Goal: Task Accomplishment & Management: Complete application form

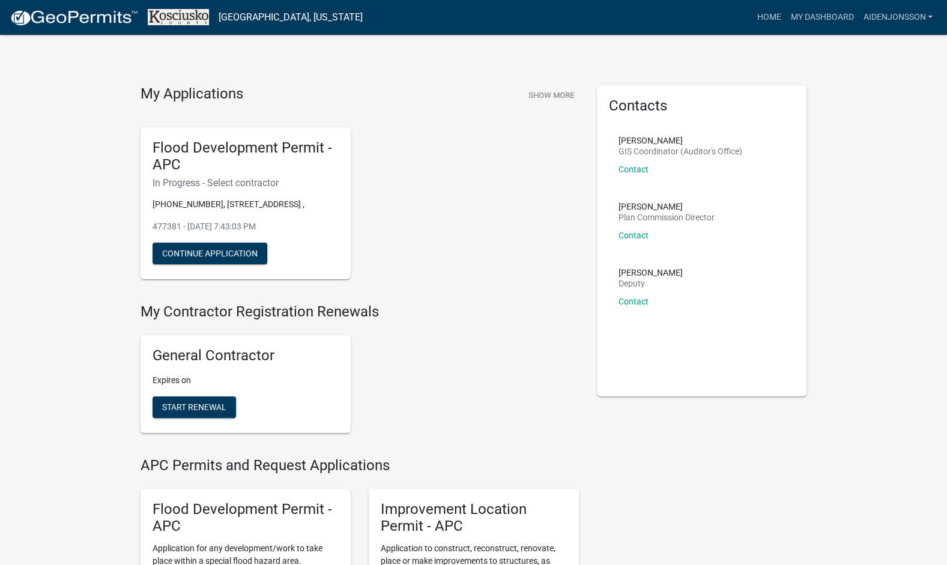
scroll to position [2, 0]
click at [252, 244] on button "Continue Application" at bounding box center [210, 253] width 115 height 22
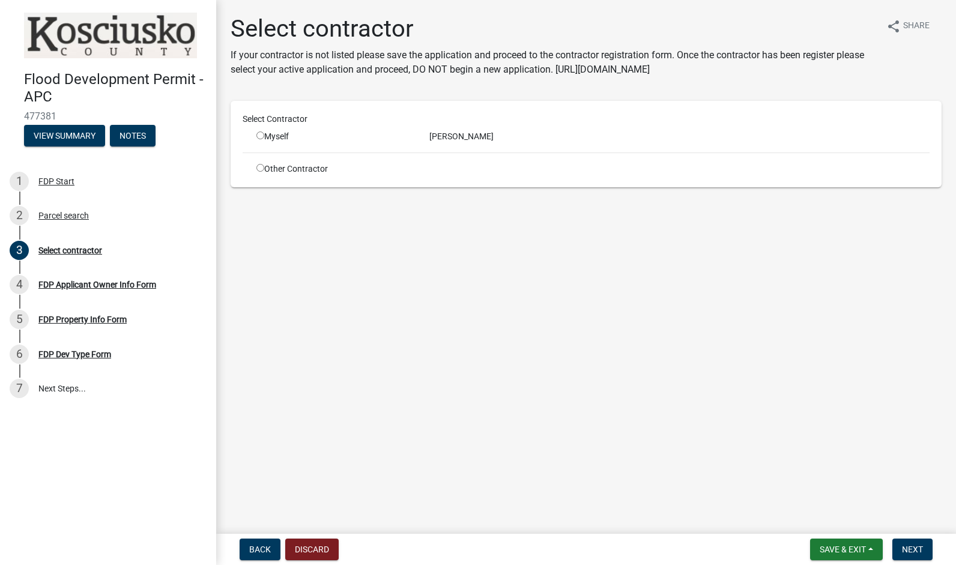
click at [259, 137] on input "radio" at bounding box center [260, 136] width 8 height 8
radio input "true"
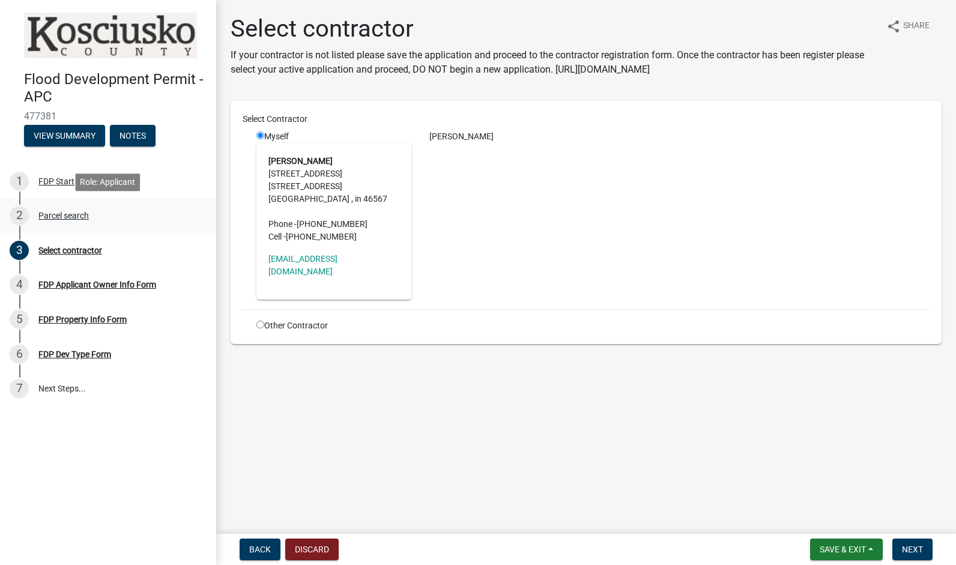
click at [71, 212] on div "Parcel search" at bounding box center [63, 215] width 50 height 8
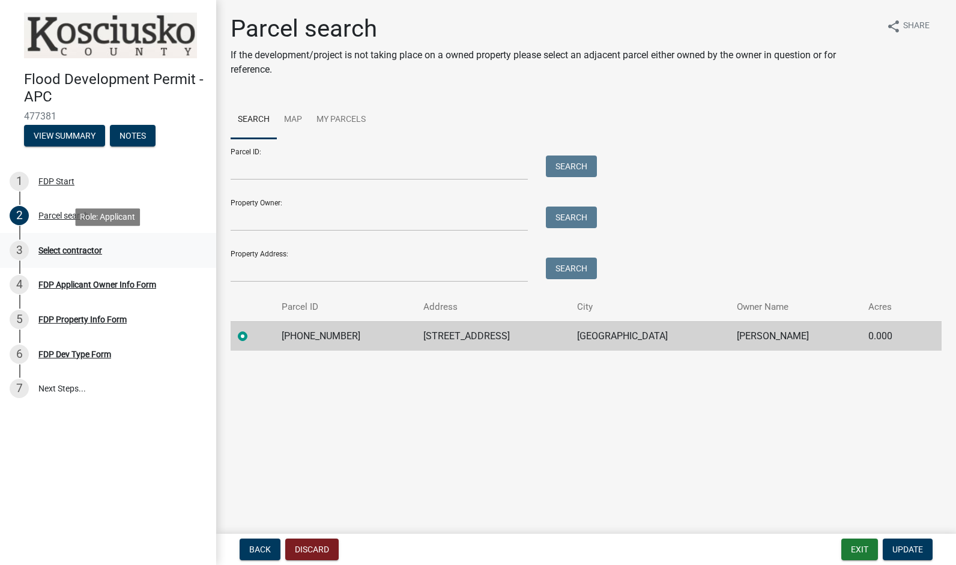
click at [85, 255] on div "Select contractor" at bounding box center [70, 250] width 64 height 8
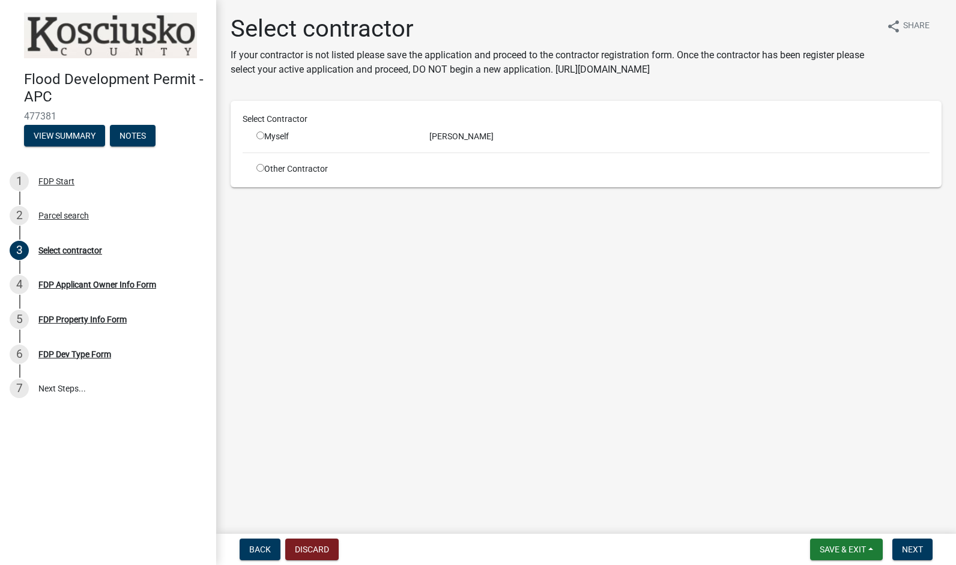
click at [260, 137] on input "radio" at bounding box center [260, 136] width 8 height 8
radio input "true"
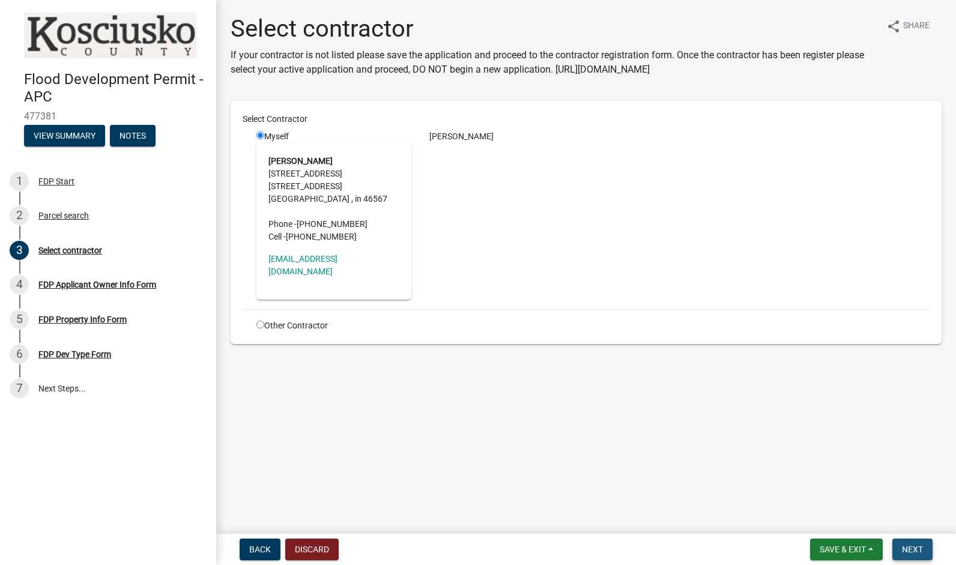
click at [912, 545] on span "Next" at bounding box center [912, 550] width 21 height 10
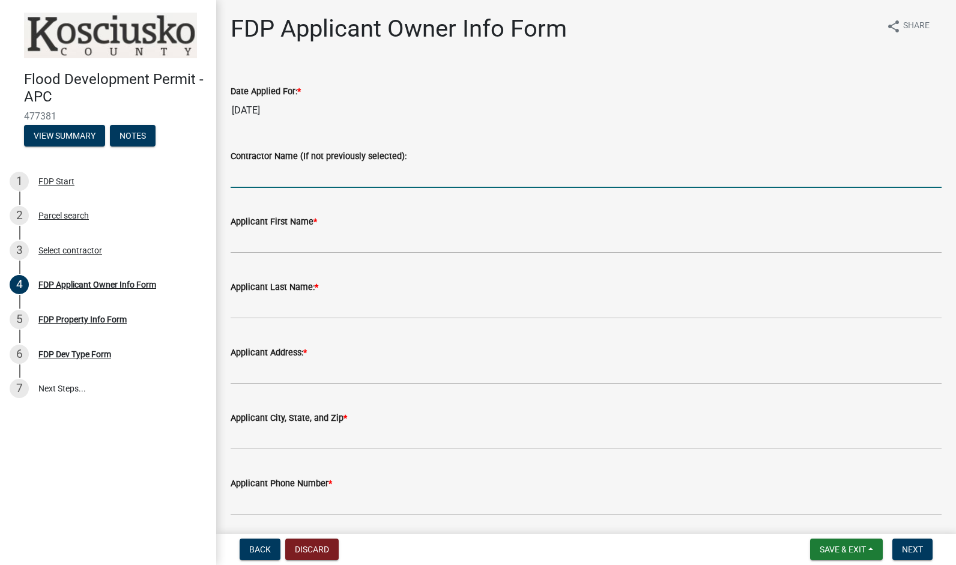
click at [280, 183] on input "Contractor Name (If not previously selected):" at bounding box center [586, 175] width 711 height 25
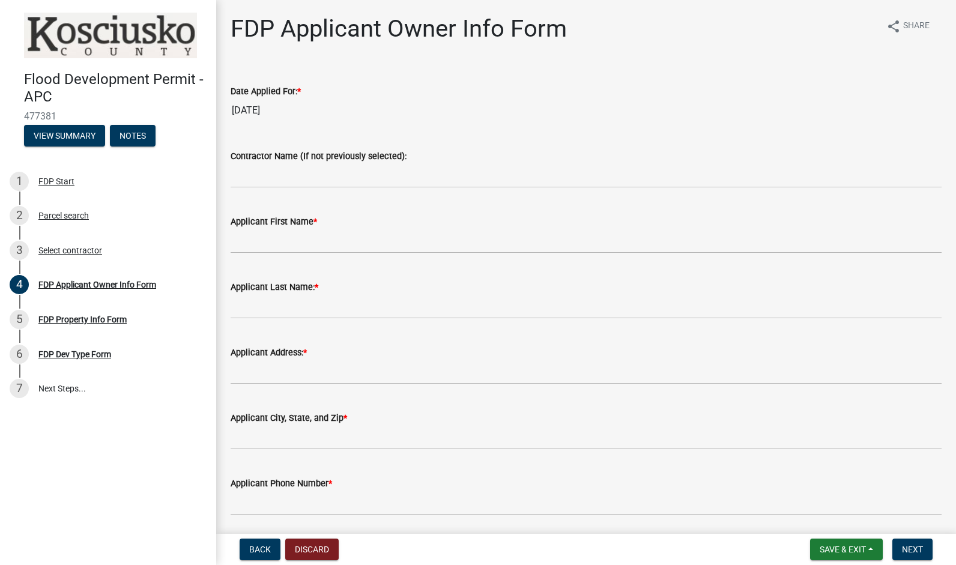
click at [358, 253] on wm-data-entity-input "Applicant First Name *" at bounding box center [586, 230] width 711 height 65
click at [329, 232] on input "Applicant First Name *" at bounding box center [586, 241] width 711 height 25
type input "aiden"
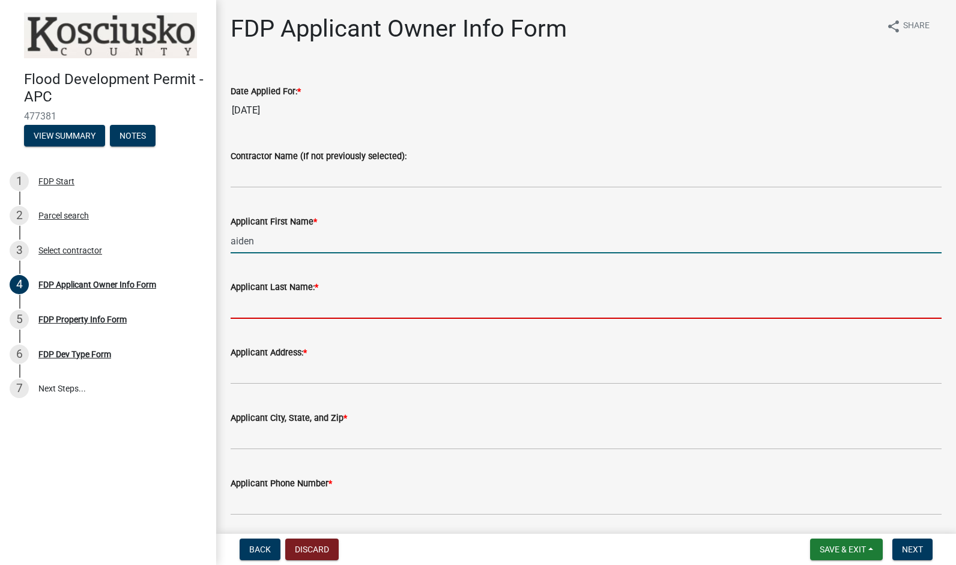
type input "[PERSON_NAME]"
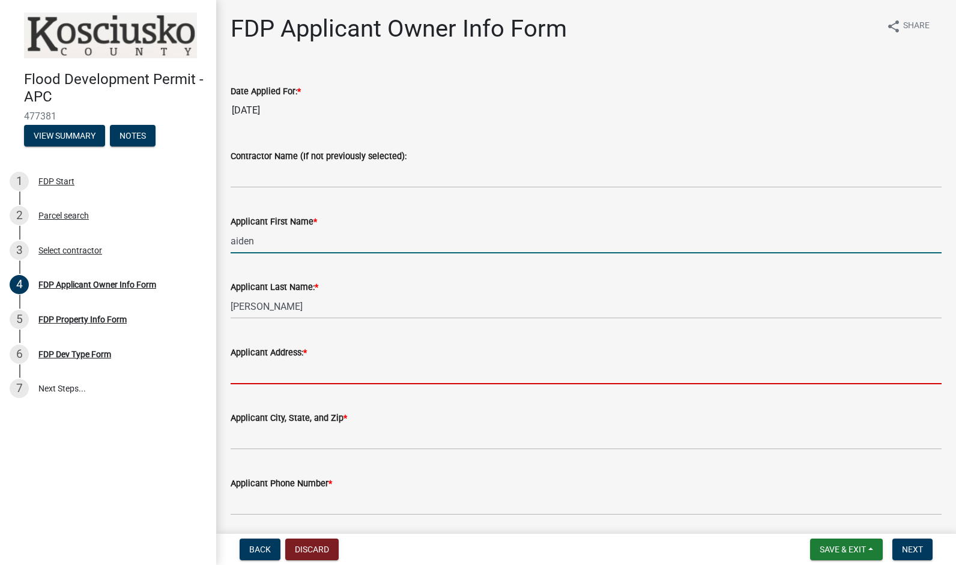
type input "[STREET_ADDRESS]"
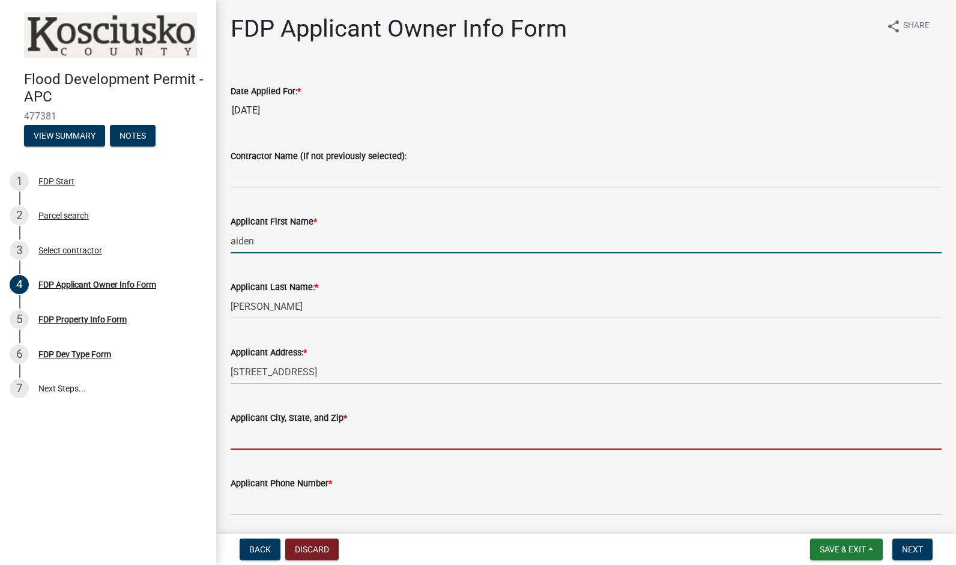
type input "[GEOGRAPHIC_DATA]"
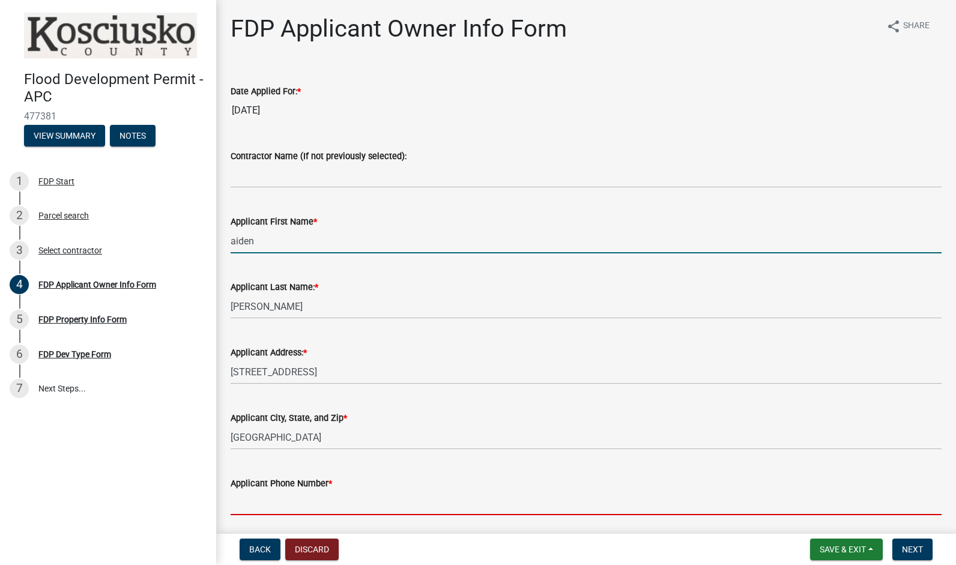
type input "5742753866"
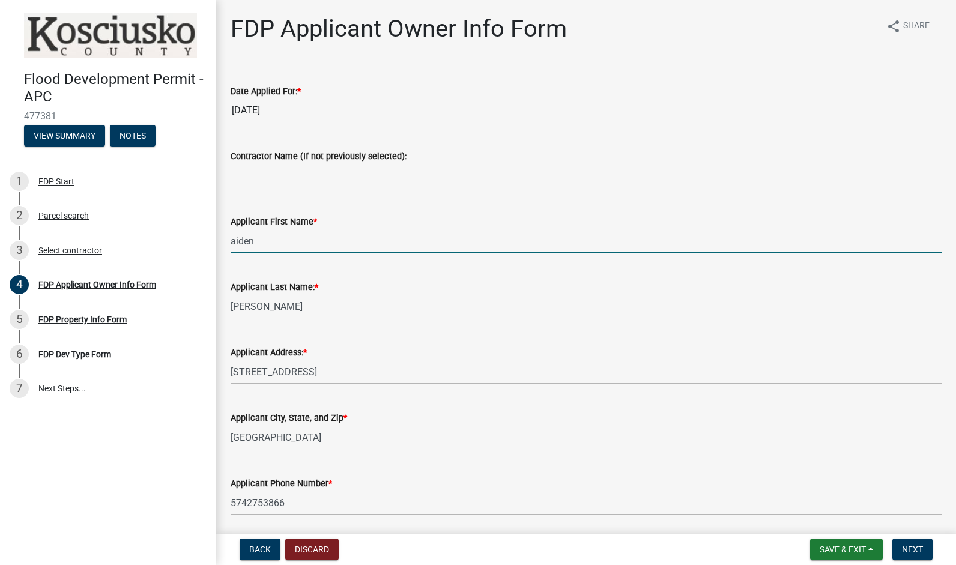
type input "[EMAIL_ADDRESS][DOMAIN_NAME]"
click at [142, 225] on div "2 Parcel search" at bounding box center [103, 215] width 187 height 19
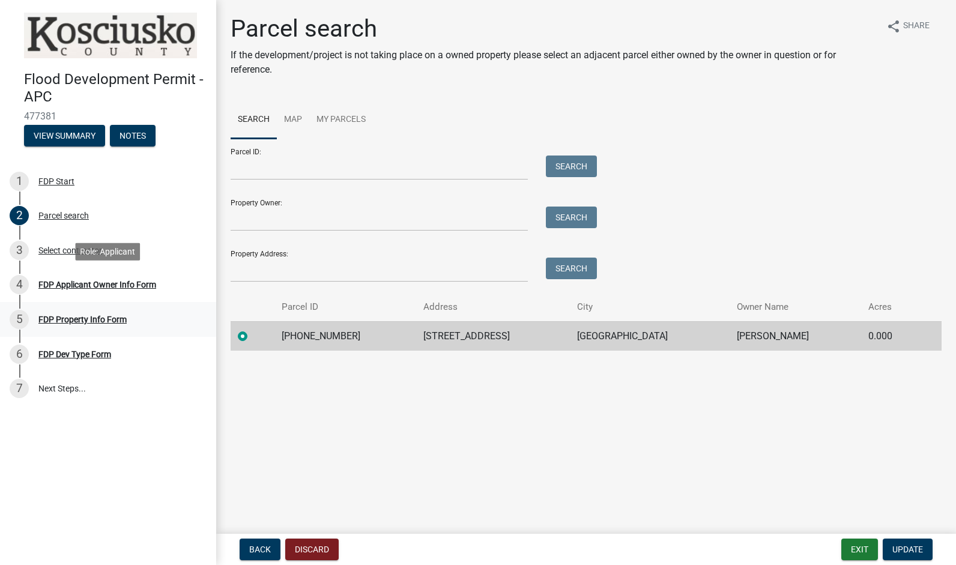
click at [124, 302] on link "5 FDP Property Info Form" at bounding box center [108, 319] width 216 height 35
click at [128, 277] on div "4 FDP Applicant Owner Info Form" at bounding box center [103, 284] width 187 height 19
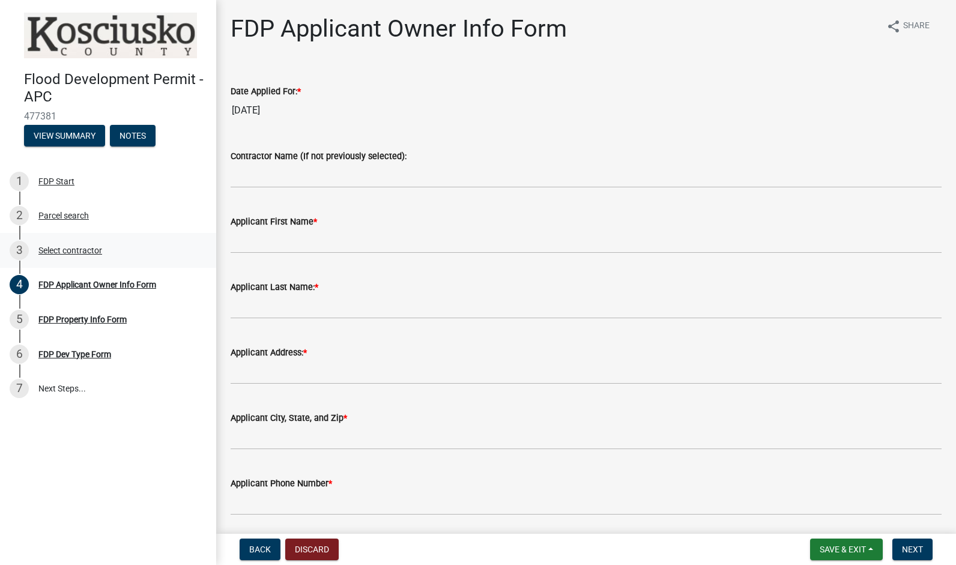
click at [121, 258] on div "3 Select contractor" at bounding box center [103, 250] width 187 height 19
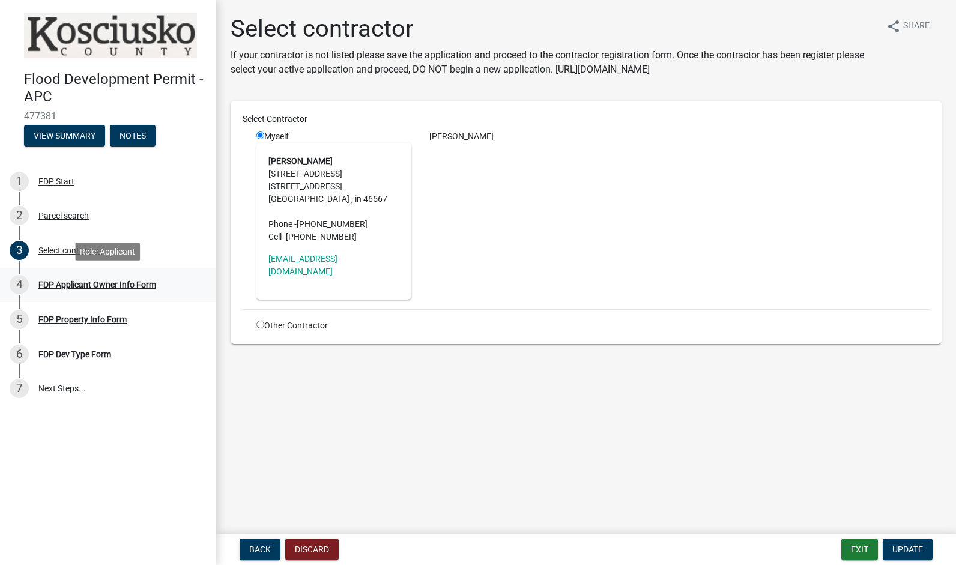
click at [121, 296] on link "4 FDP Applicant Owner Info Form" at bounding box center [108, 285] width 216 height 35
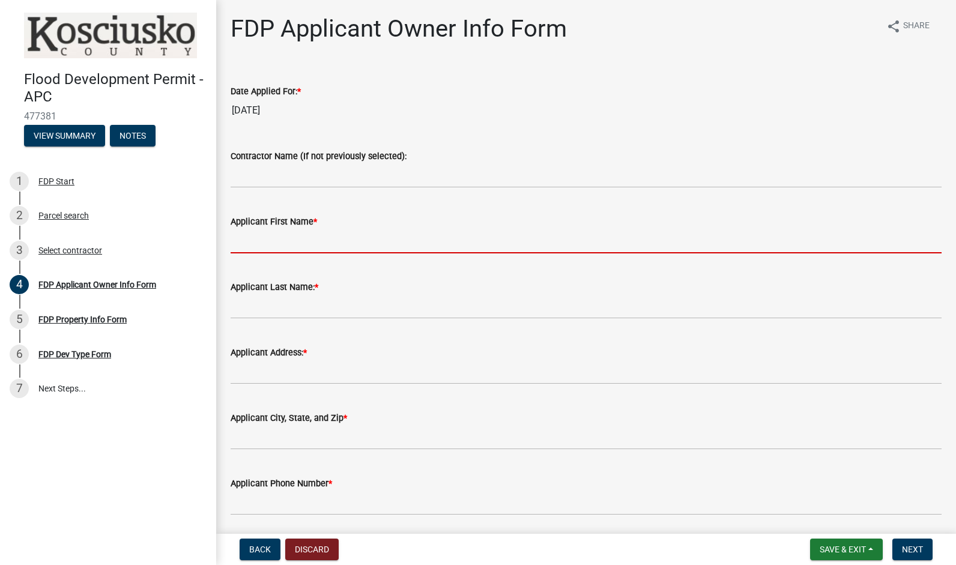
click at [305, 235] on input "Applicant First Name *" at bounding box center [586, 241] width 711 height 25
type input "aiden"
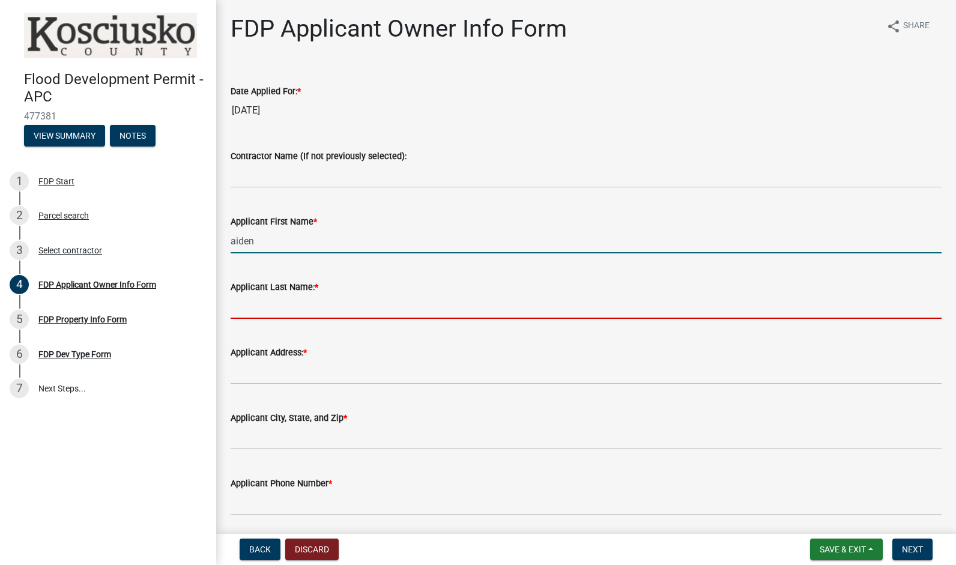
type input "[PERSON_NAME]"
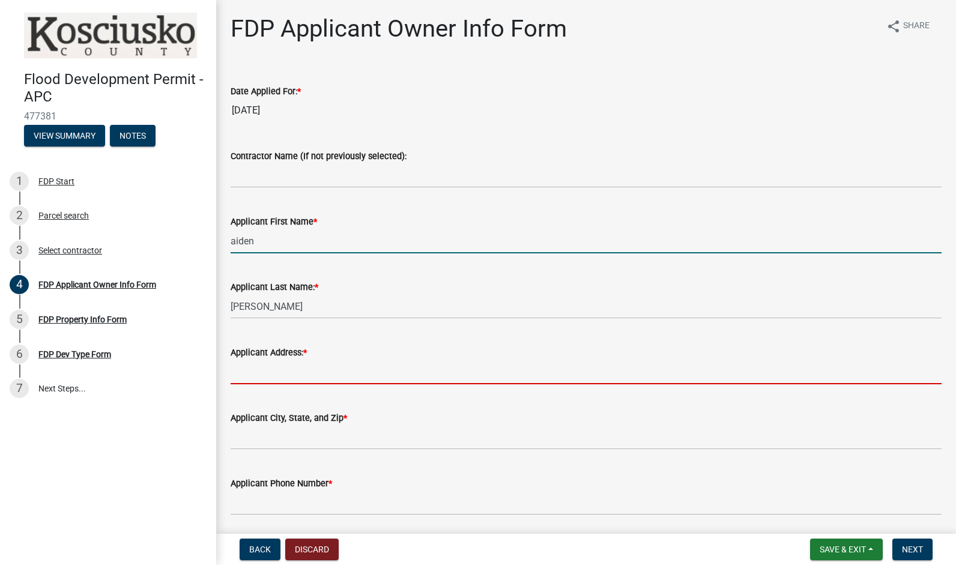
type input "[STREET_ADDRESS]"
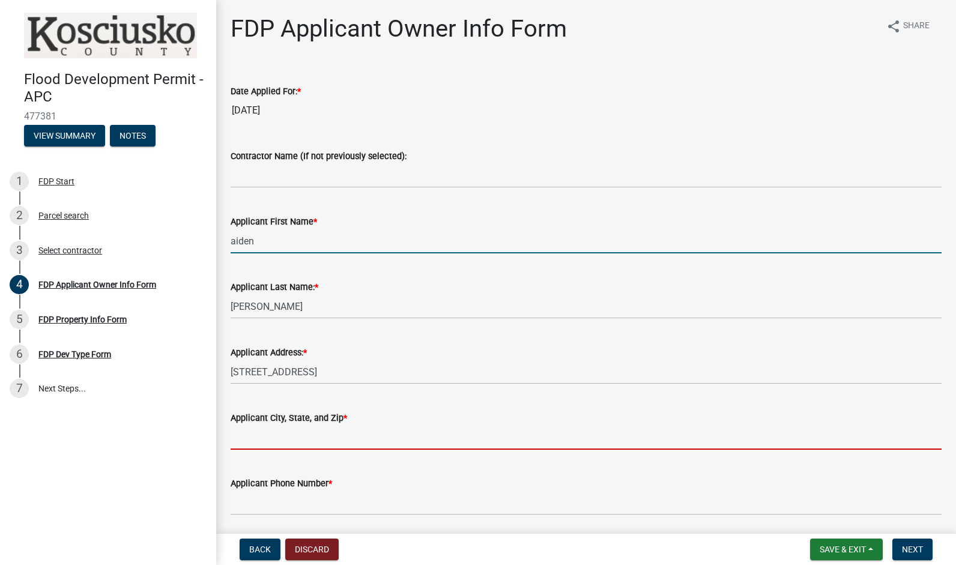
type input "[GEOGRAPHIC_DATA]"
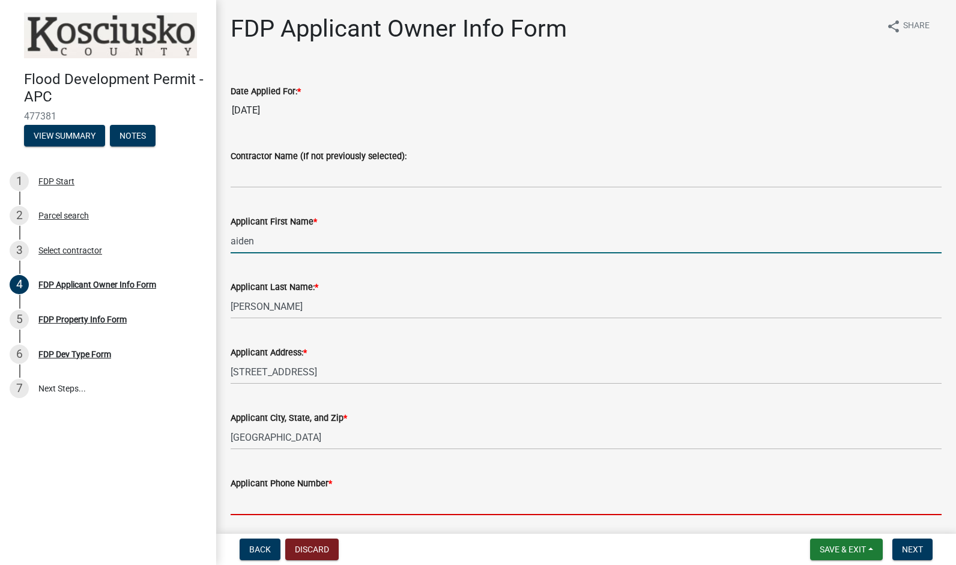
type input "5742753866"
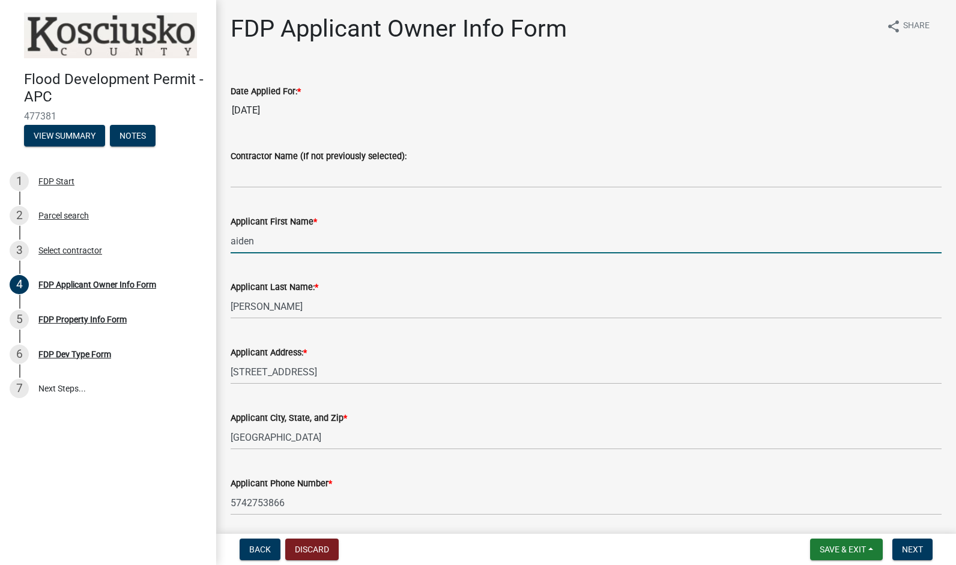
type input "[EMAIL_ADDRESS][DOMAIN_NAME]"
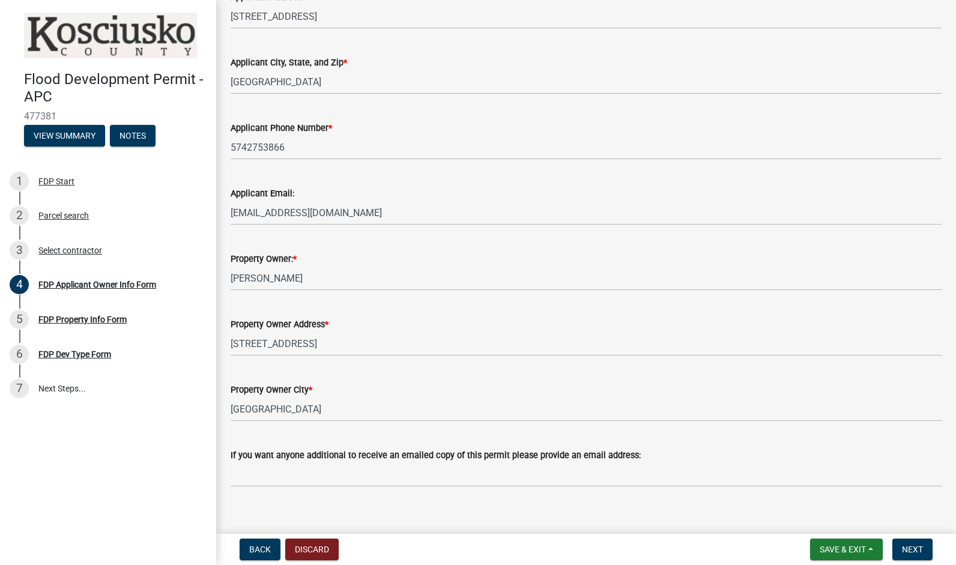
scroll to position [369, 0]
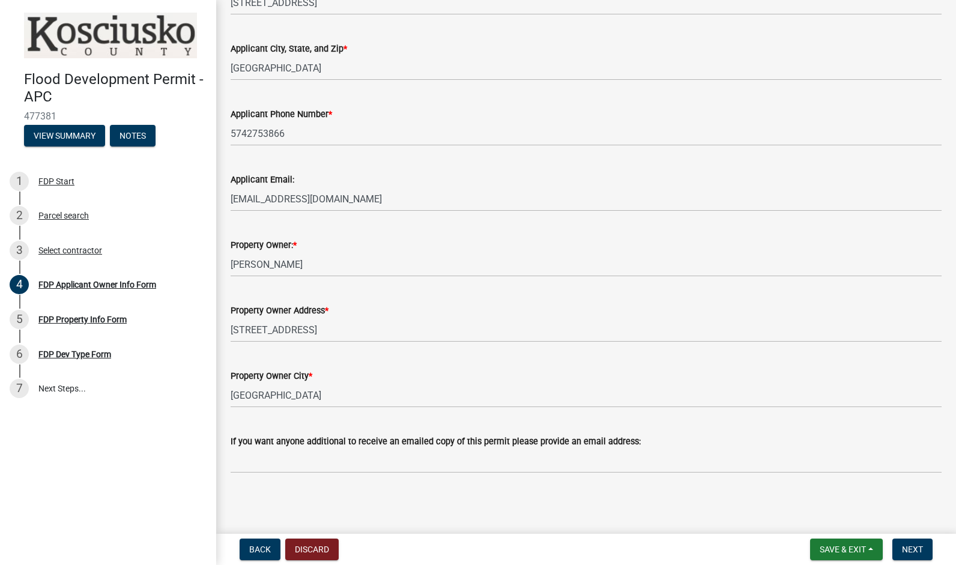
click at [903, 538] on nav "Back Discard Save & Exit Save Save & Exit Next" at bounding box center [586, 549] width 740 height 31
click at [915, 551] on span "Next" at bounding box center [912, 550] width 21 height 10
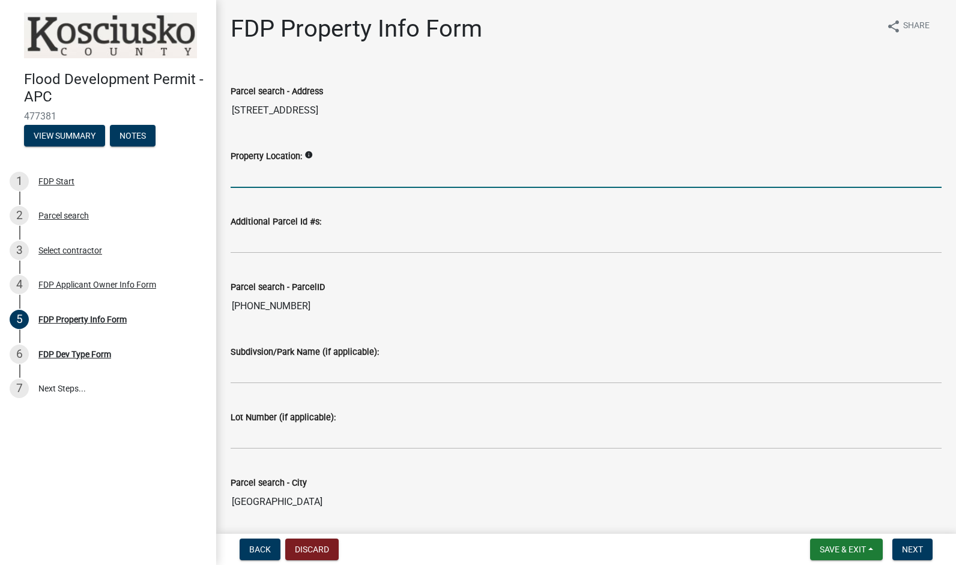
click at [296, 179] on input "Property Location:" at bounding box center [586, 175] width 711 height 25
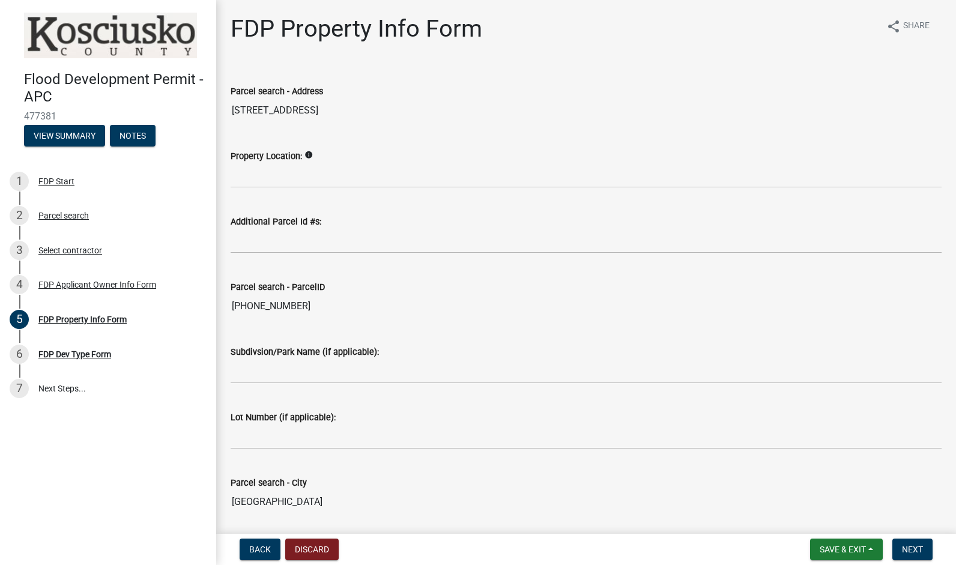
click at [306, 156] on icon "info" at bounding box center [309, 155] width 8 height 8
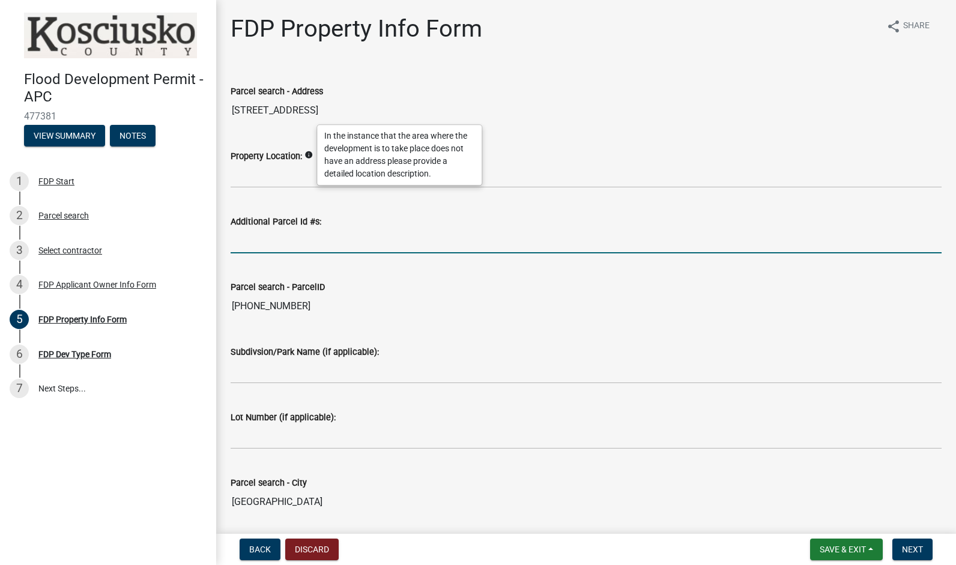
click at [371, 243] on input "Additional Parcel Id #s:" at bounding box center [586, 241] width 711 height 25
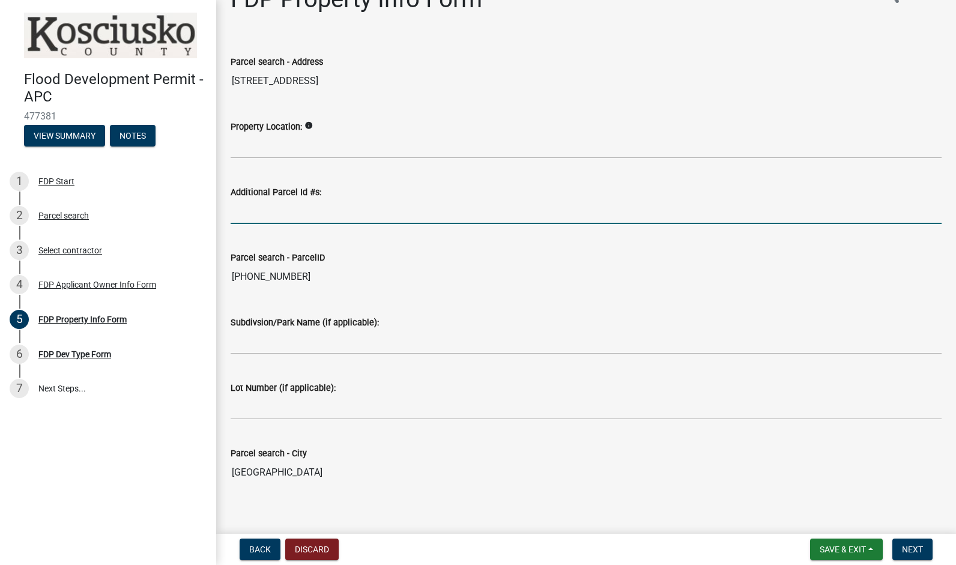
scroll to position [40, 0]
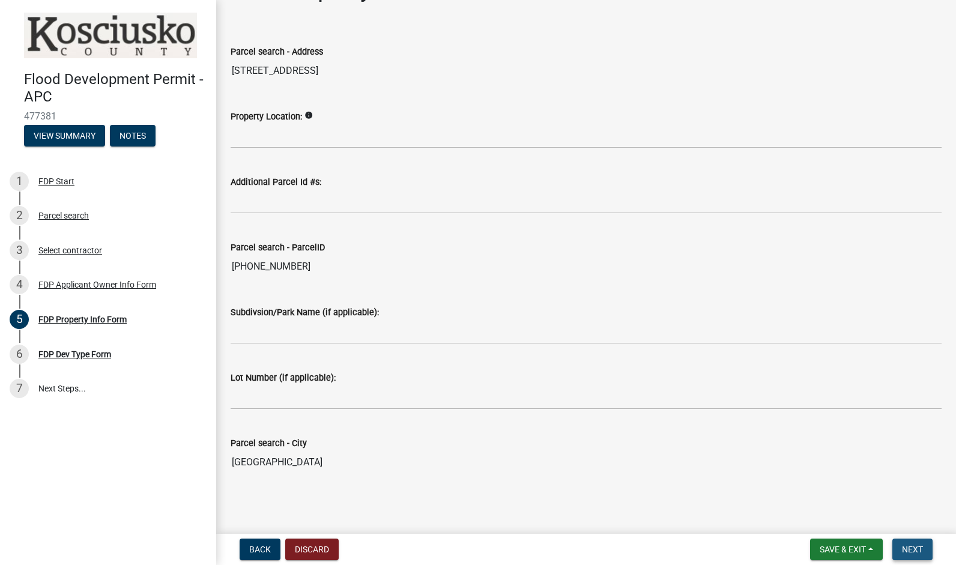
click at [915, 545] on span "Next" at bounding box center [912, 550] width 21 height 10
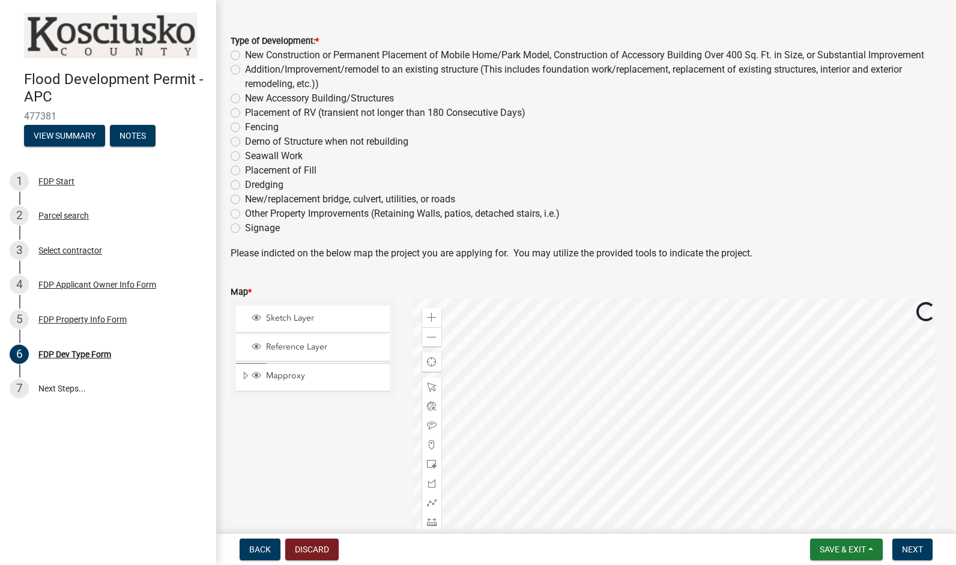
scroll to position [62, 0]
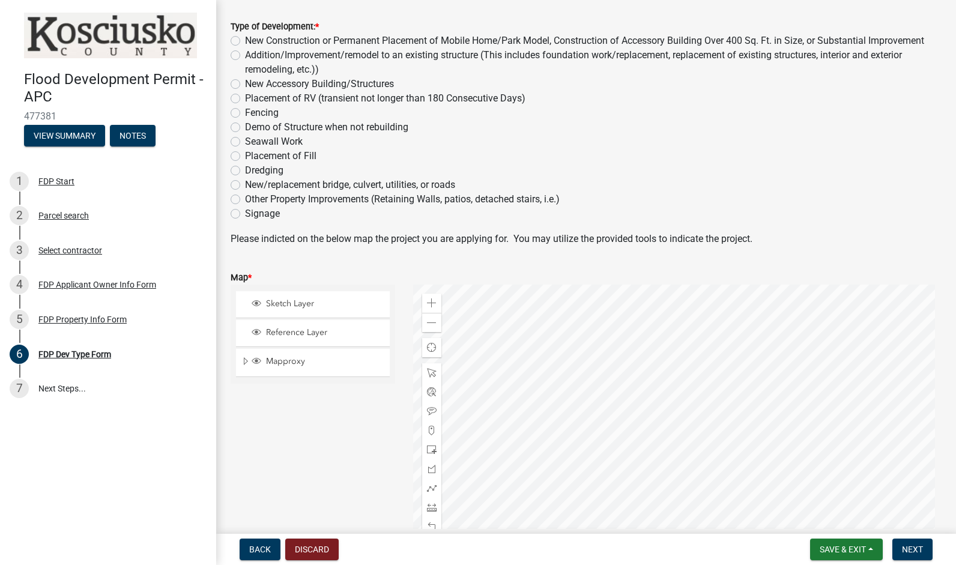
click at [364, 54] on label "Addition/Improvement/remodel to an existing structure (This includes foundation…" at bounding box center [593, 62] width 697 height 29
click at [253, 54] on input "Addition/Improvement/remodel to an existing structure (This includes foundation…" at bounding box center [249, 52] width 8 height 8
radio input "true"
click at [245, 83] on label "New Accessory Building/Structures" at bounding box center [319, 84] width 149 height 14
click at [245, 83] on input "New Accessory Building/Structures" at bounding box center [249, 81] width 8 height 8
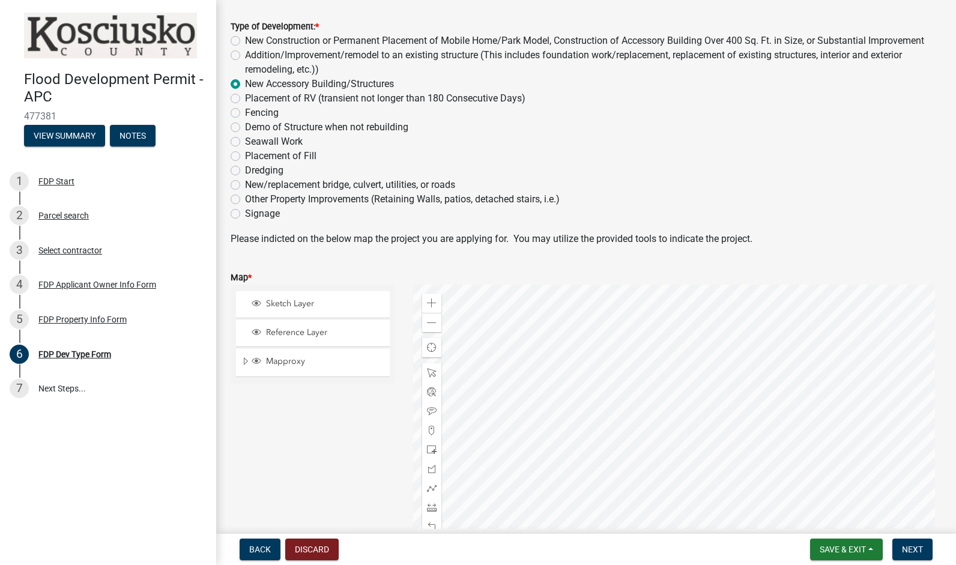
radio input "true"
click at [233, 49] on div "Addition/Improvement/remodel to an existing structure (This includes foundation…" at bounding box center [586, 62] width 711 height 29
click at [245, 57] on label "Addition/Improvement/remodel to an existing structure (This includes foundation…" at bounding box center [593, 62] width 697 height 29
click at [245, 56] on input "Addition/Improvement/remodel to an existing structure (This includes foundation…" at bounding box center [249, 52] width 8 height 8
radio input "true"
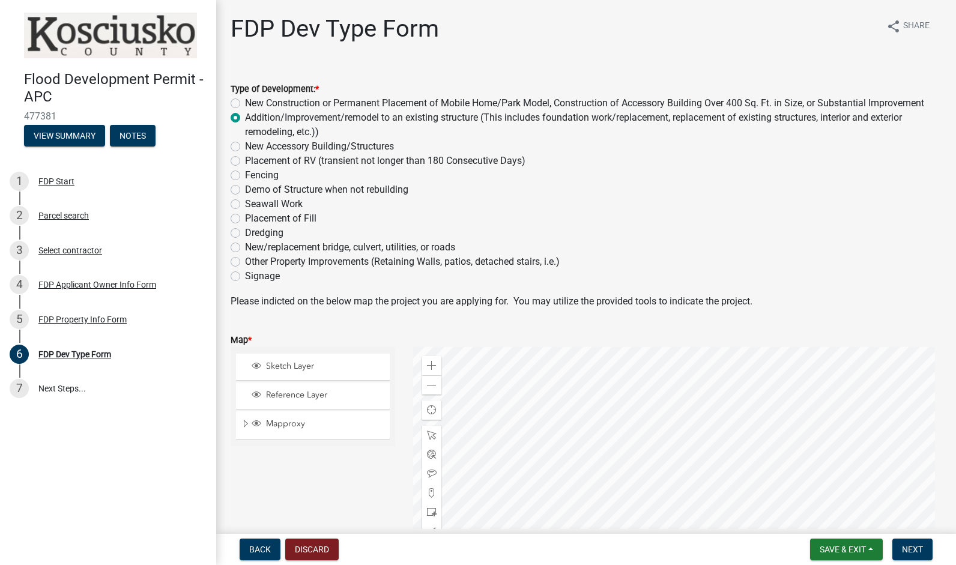
scroll to position [175, 0]
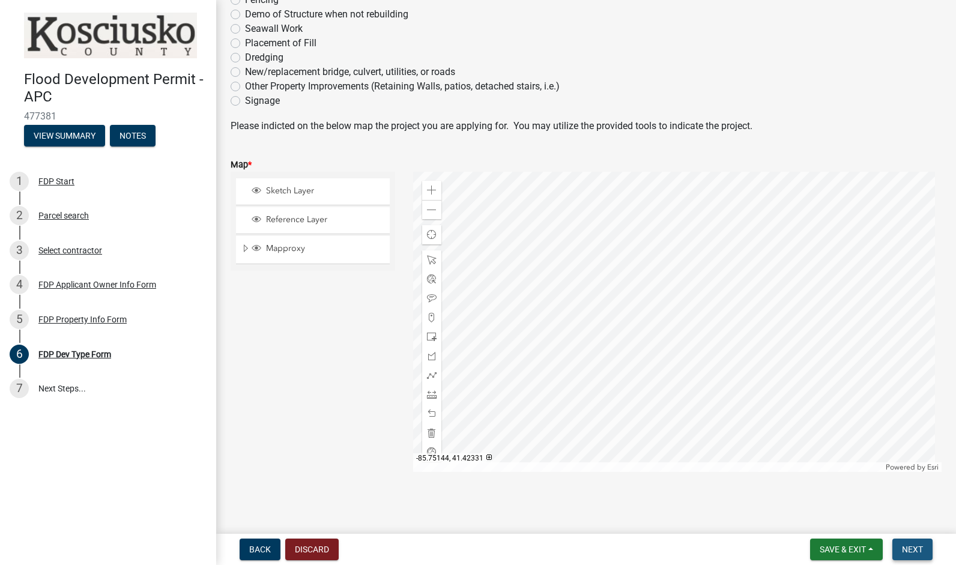
click at [923, 545] on span "Next" at bounding box center [912, 550] width 21 height 10
click at [605, 310] on div at bounding box center [677, 322] width 529 height 300
click at [585, 314] on div at bounding box center [677, 322] width 529 height 300
click at [605, 329] on div at bounding box center [677, 322] width 529 height 300
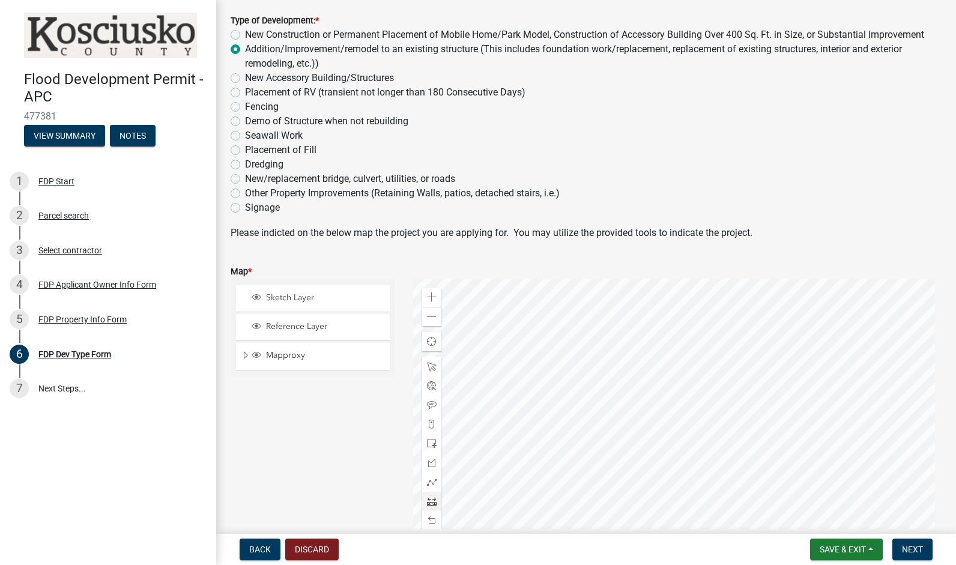
scroll to position [68, 0]
click at [245, 193] on label "Other Property Improvements (Retaining Walls, patios, detached stairs, i.e.)" at bounding box center [402, 193] width 315 height 14
click at [245, 193] on input "Other Property Improvements (Retaining Walls, patios, detached stairs, i.e.)" at bounding box center [249, 190] width 8 height 8
radio input "true"
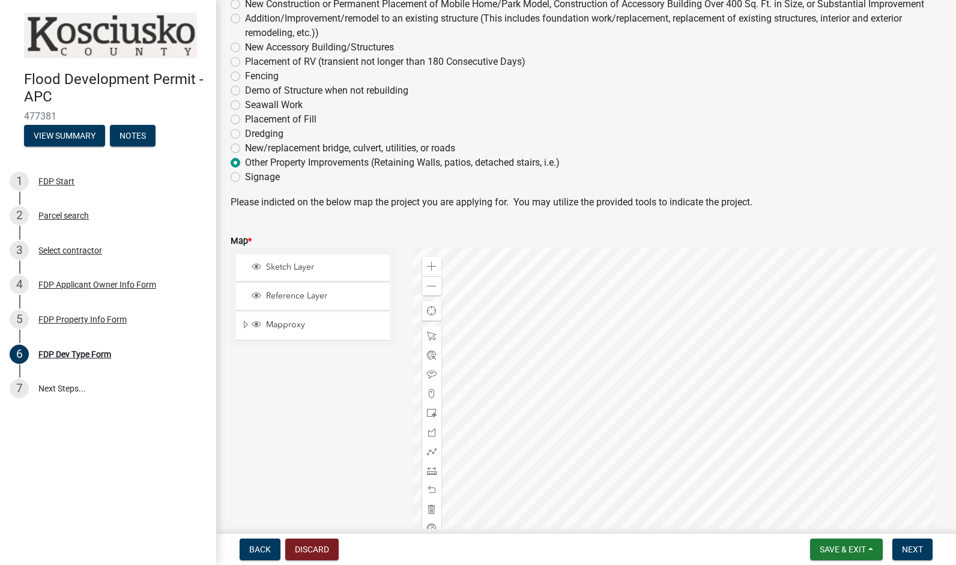
scroll to position [98, 0]
click at [341, 267] on span "Sketch Layer" at bounding box center [324, 268] width 123 height 11
click at [334, 300] on span "Reference Layer" at bounding box center [324, 297] width 123 height 11
click at [345, 273] on span "Sketch Layer" at bounding box center [324, 268] width 123 height 11
click at [422, 415] on div at bounding box center [431, 414] width 19 height 19
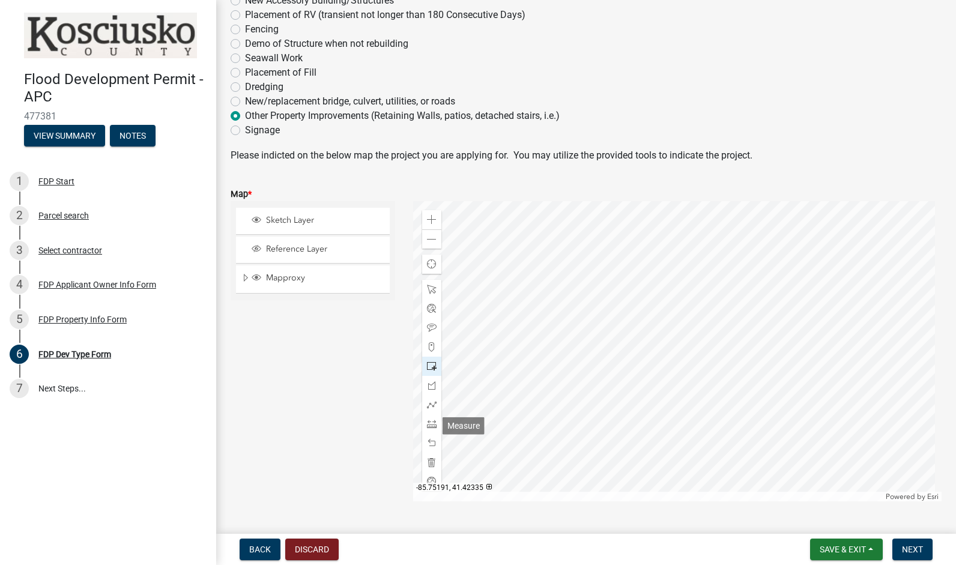
scroll to position [140, 0]
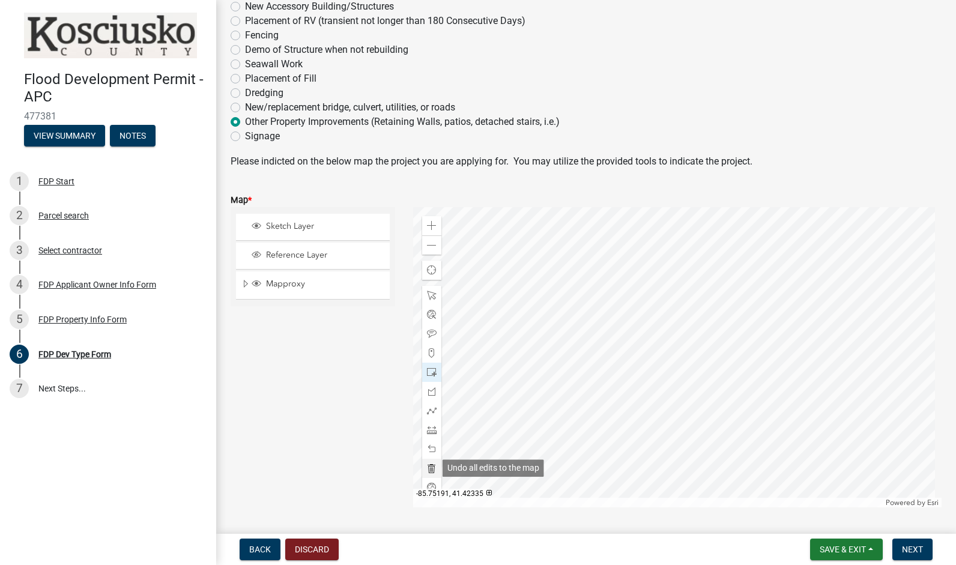
click at [429, 474] on div at bounding box center [431, 468] width 19 height 19
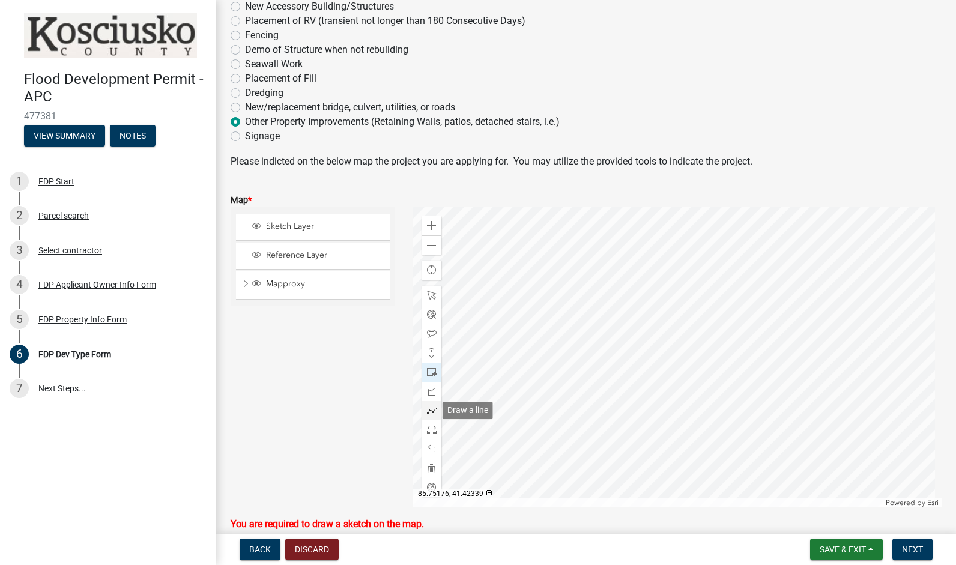
click at [435, 411] on div at bounding box center [431, 410] width 19 height 19
click at [430, 430] on span at bounding box center [432, 430] width 10 height 10
click at [430, 336] on span at bounding box center [432, 334] width 10 height 10
click at [311, 256] on span "Reference Layer" at bounding box center [324, 255] width 123 height 11
click at [428, 376] on span at bounding box center [432, 373] width 10 height 10
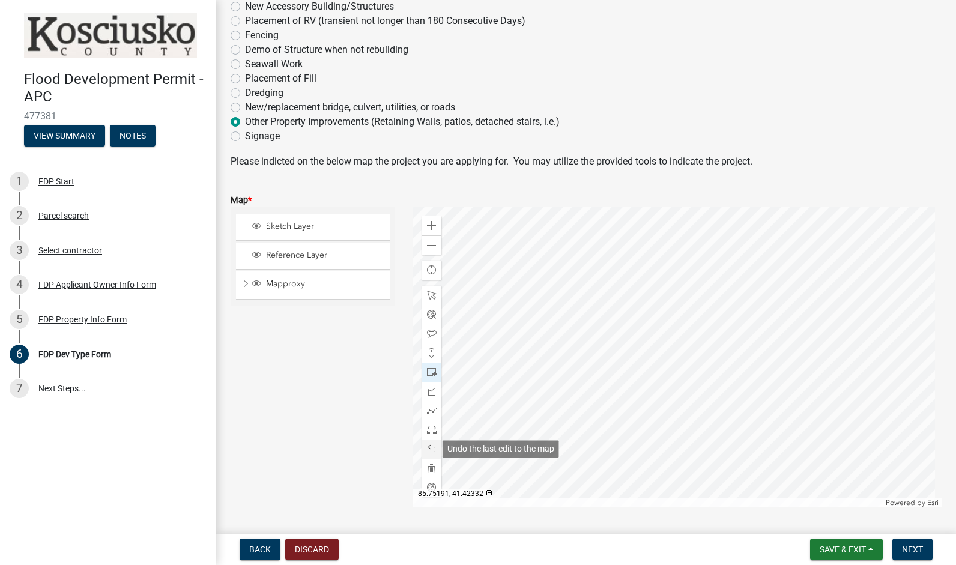
click at [428, 446] on span at bounding box center [432, 449] width 10 height 10
click at [430, 446] on span at bounding box center [432, 449] width 10 height 10
click at [427, 450] on span at bounding box center [432, 449] width 10 height 10
click at [422, 444] on div at bounding box center [431, 449] width 19 height 19
click at [428, 442] on div at bounding box center [431, 449] width 19 height 19
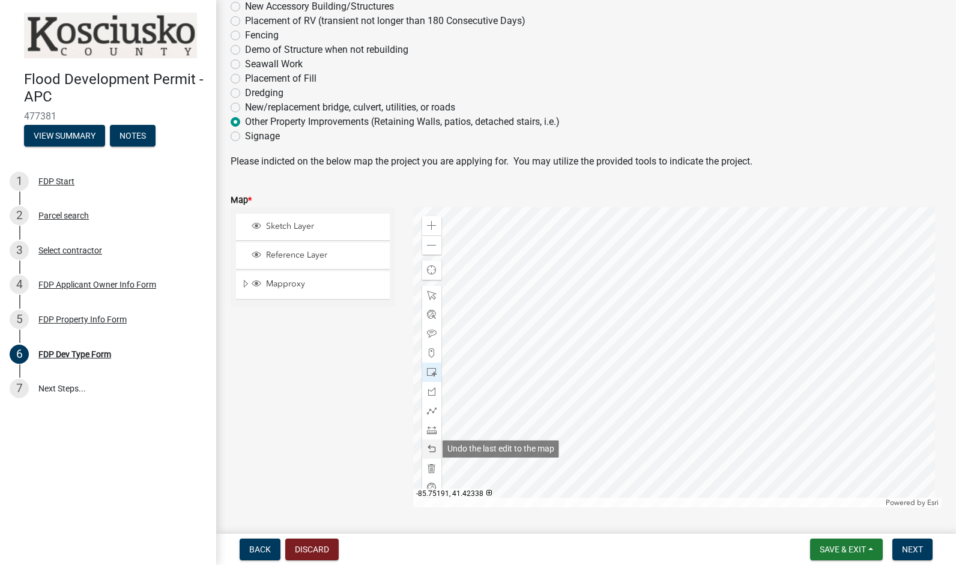
click at [431, 452] on span at bounding box center [432, 449] width 10 height 10
click at [426, 454] on div at bounding box center [431, 449] width 19 height 19
click at [427, 446] on span at bounding box center [432, 449] width 10 height 10
click at [424, 342] on div at bounding box center [431, 333] width 19 height 19
click at [62, 184] on div "FDP Start" at bounding box center [56, 181] width 36 height 8
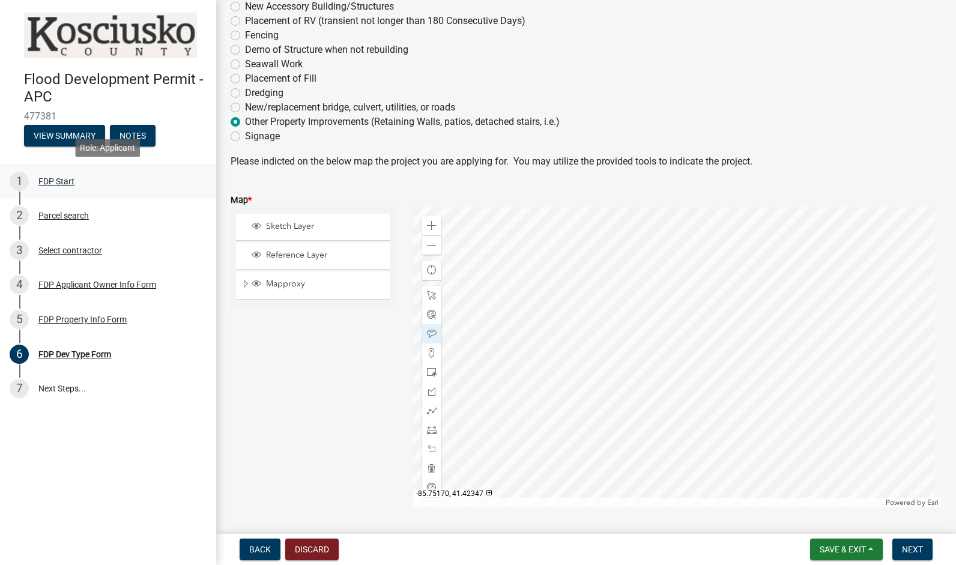
scroll to position [0, 0]
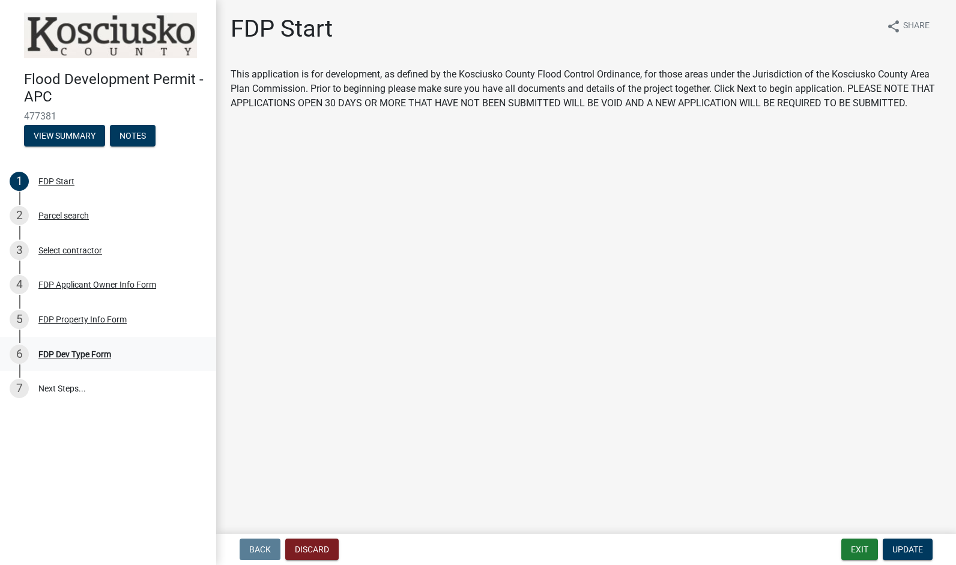
click at [50, 359] on div "6 FDP Dev Type Form" at bounding box center [103, 354] width 187 height 19
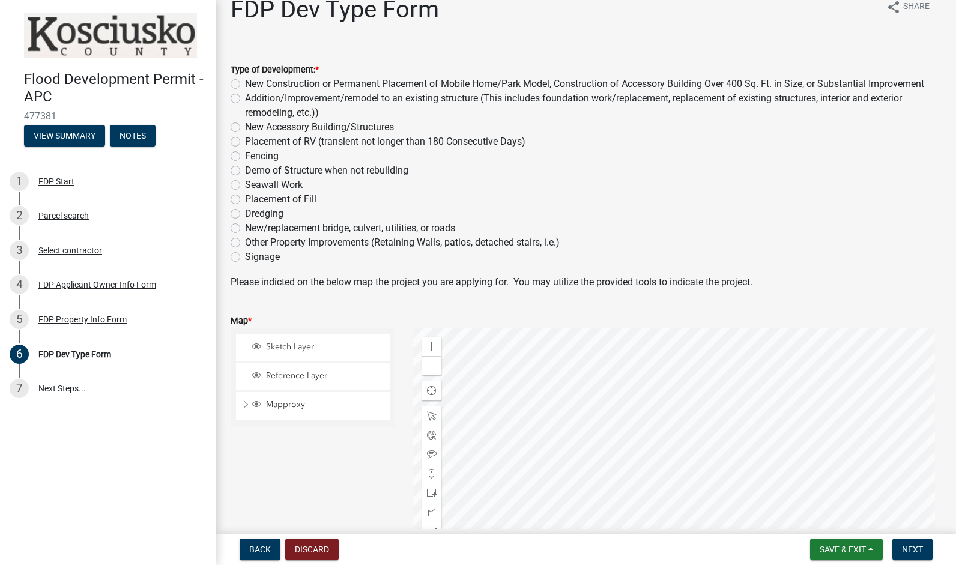
scroll to position [13, 0]
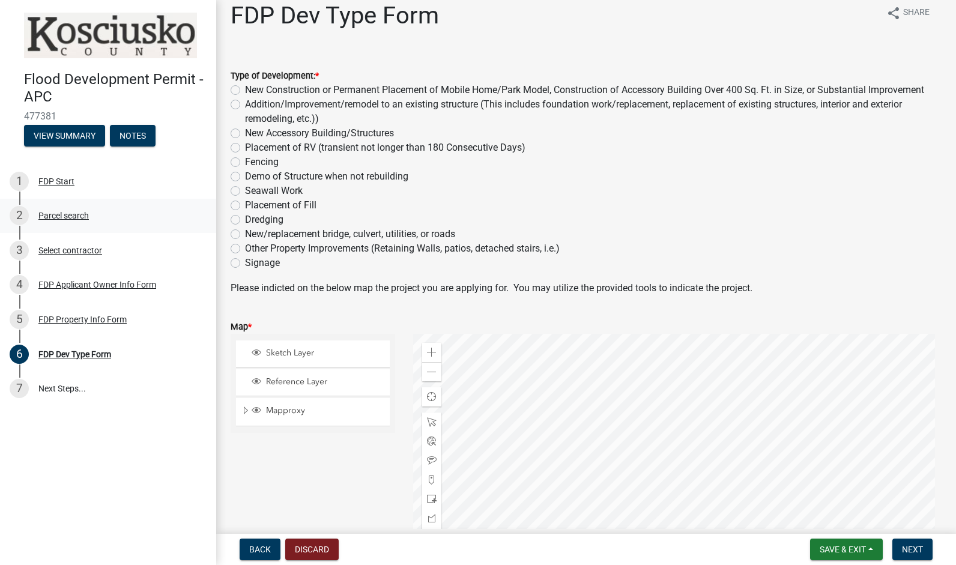
click at [80, 215] on div "Parcel search" at bounding box center [63, 215] width 50 height 8
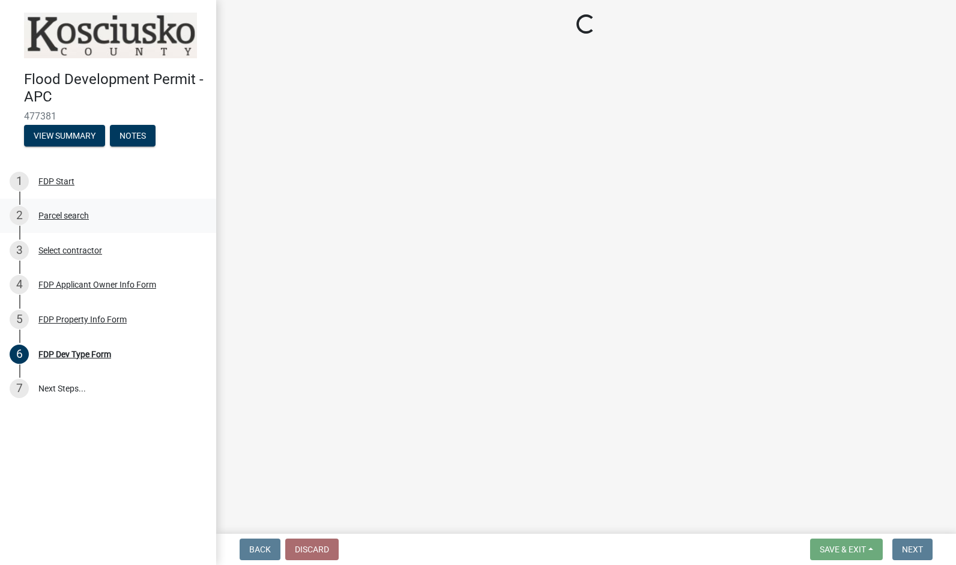
scroll to position [0, 0]
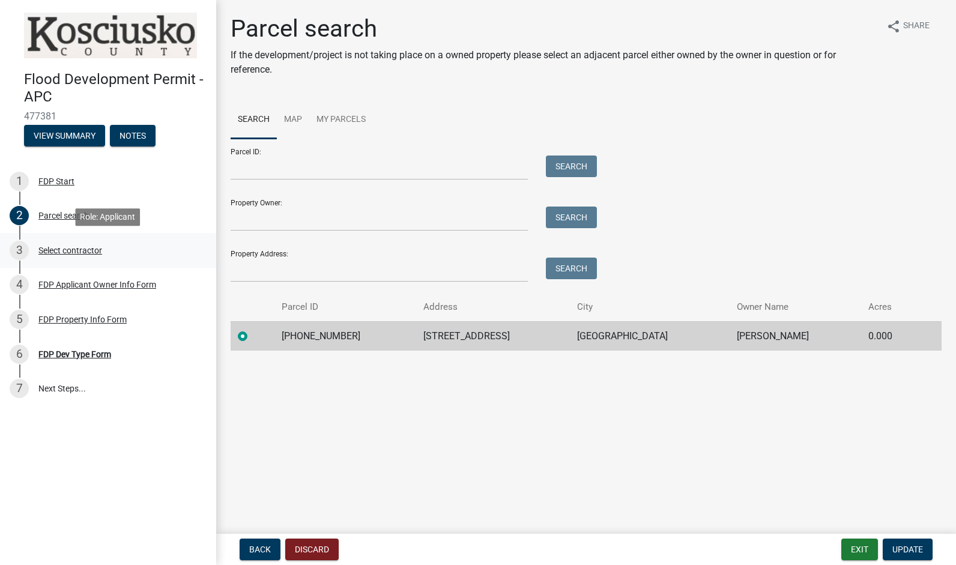
click at [102, 248] on div "Select contractor" at bounding box center [70, 250] width 64 height 8
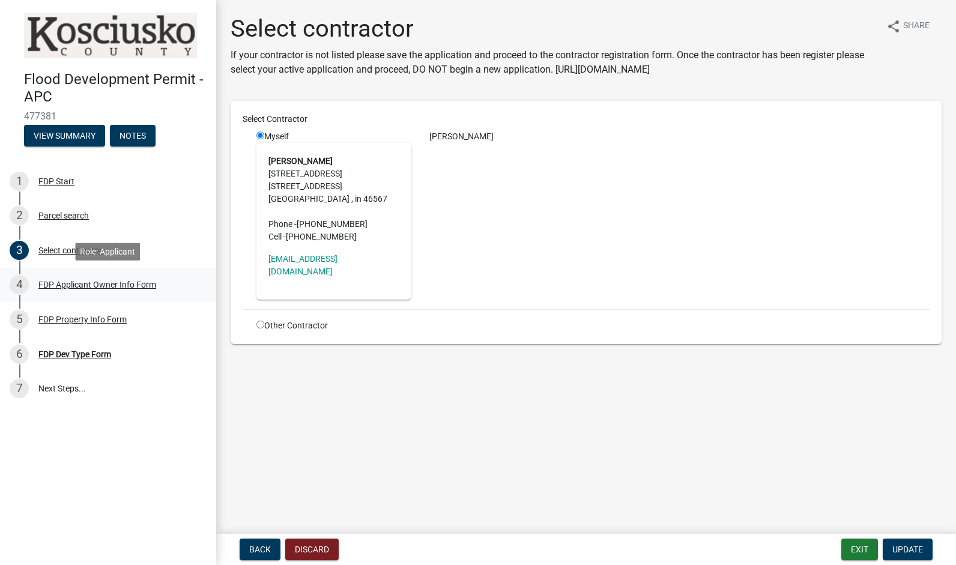
click at [111, 282] on div "FDP Applicant Owner Info Form" at bounding box center [97, 284] width 118 height 8
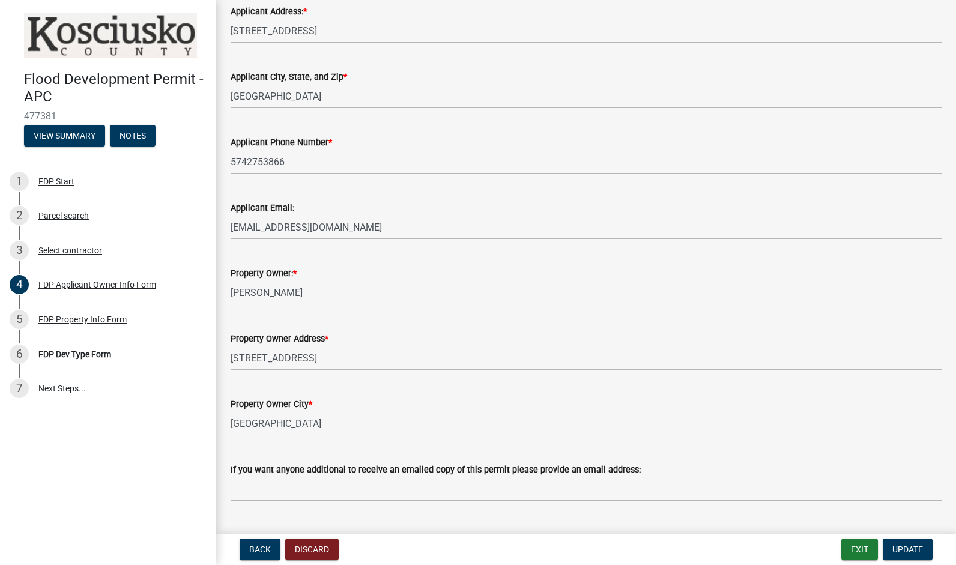
scroll to position [339, 0]
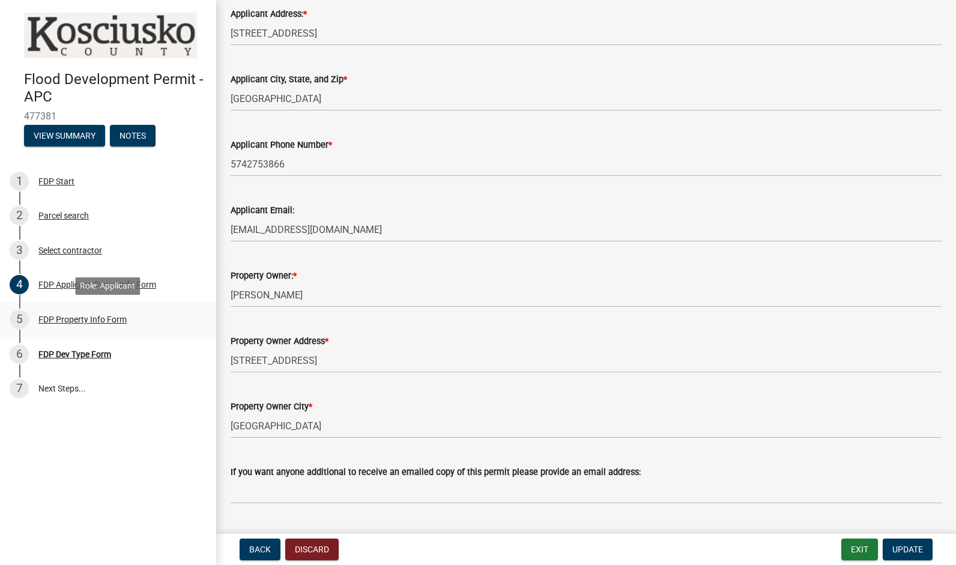
click at [119, 326] on div "5 FDP Property Info Form" at bounding box center [103, 319] width 187 height 19
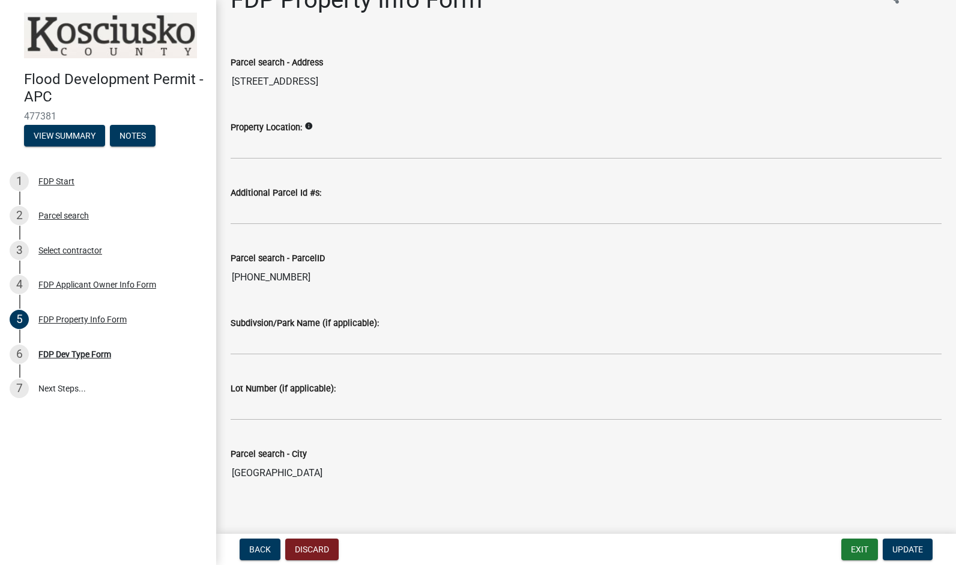
scroll to position [40, 0]
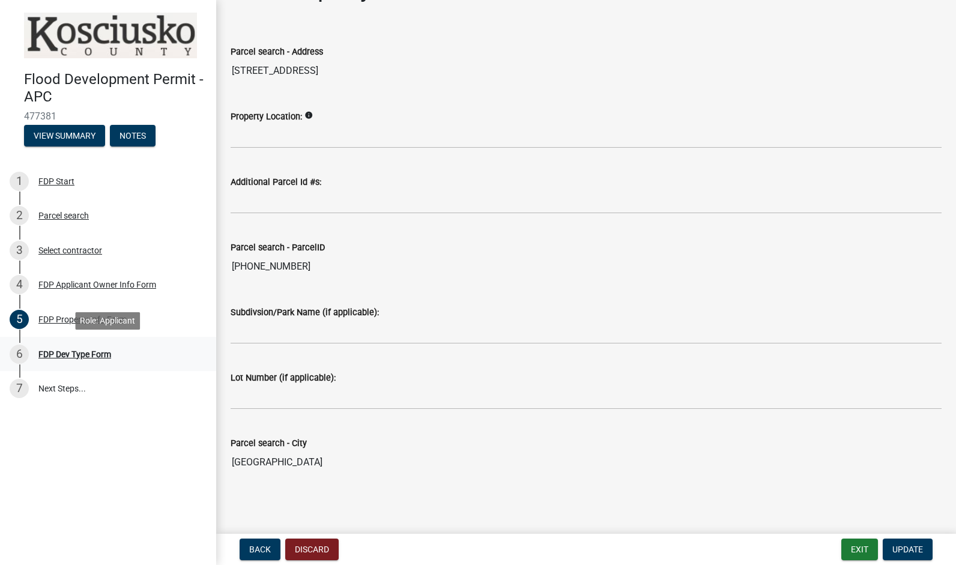
click at [107, 352] on div "FDP Dev Type Form" at bounding box center [74, 354] width 73 height 8
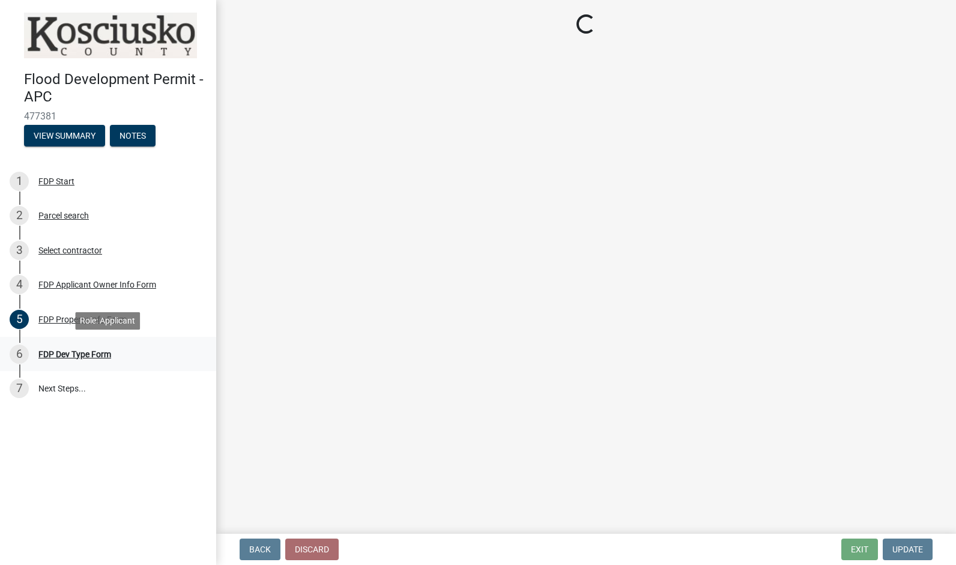
scroll to position [0, 0]
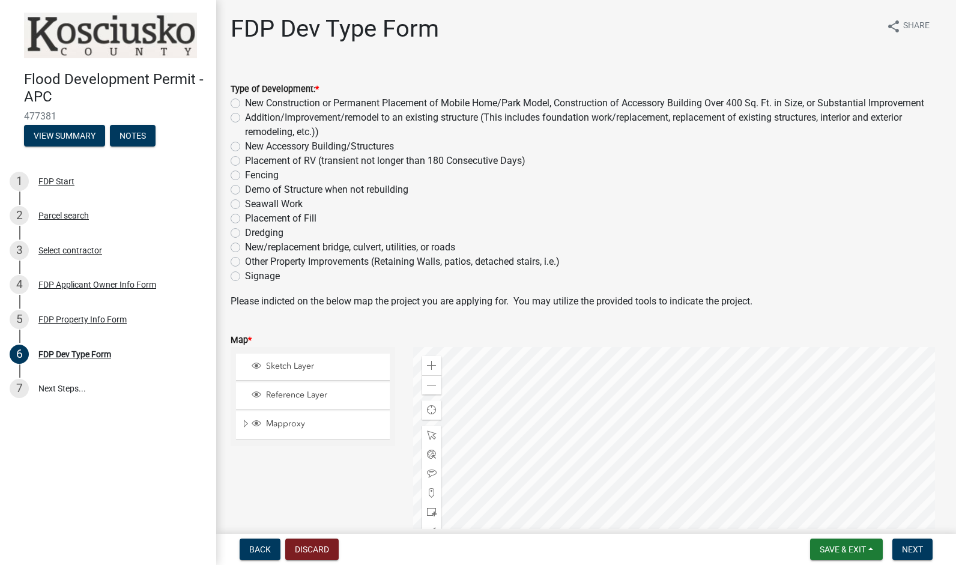
click at [231, 268] on div "Other Property Improvements (Retaining Walls, patios, detached stairs, i.e.)" at bounding box center [586, 262] width 711 height 14
click at [234, 267] on div "Other Property Improvements (Retaining Walls, patios, detached stairs, i.e.)" at bounding box center [586, 262] width 711 height 14
click at [233, 267] on div "Other Property Improvements (Retaining Walls, patios, detached stairs, i.e.)" at bounding box center [586, 262] width 711 height 14
click at [245, 263] on label "Other Property Improvements (Retaining Walls, patios, detached stairs, i.e.)" at bounding box center [402, 262] width 315 height 14
click at [245, 262] on input "Other Property Improvements (Retaining Walls, patios, detached stairs, i.e.)" at bounding box center [249, 259] width 8 height 8
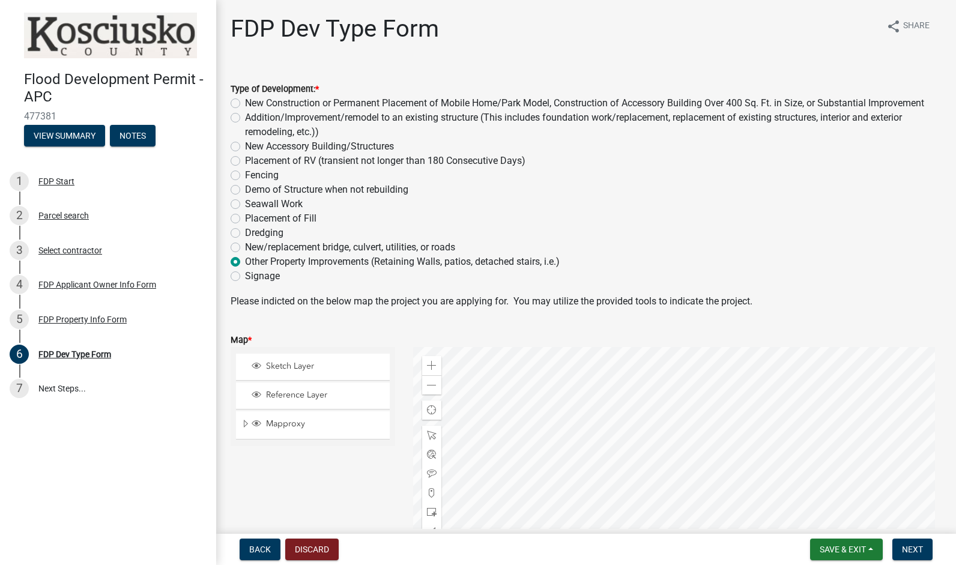
radio input "true"
click at [432, 368] on span at bounding box center [432, 366] width 10 height 10
click at [429, 366] on span at bounding box center [432, 366] width 10 height 10
click at [429, 365] on span at bounding box center [432, 366] width 10 height 10
click at [428, 364] on span at bounding box center [432, 366] width 10 height 10
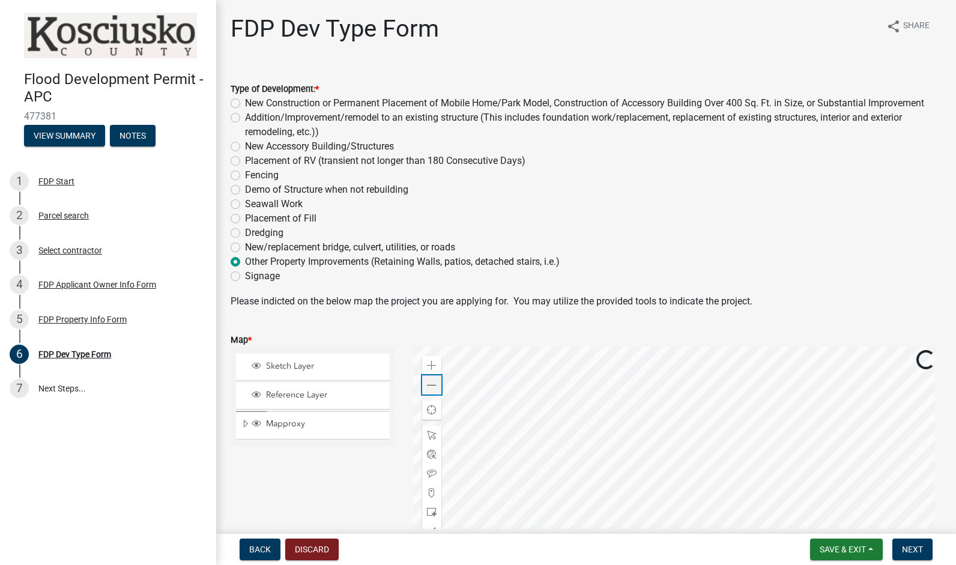
click at [429, 388] on span at bounding box center [432, 386] width 10 height 10
click at [428, 386] on span at bounding box center [432, 386] width 10 height 10
click at [428, 384] on span at bounding box center [432, 386] width 10 height 10
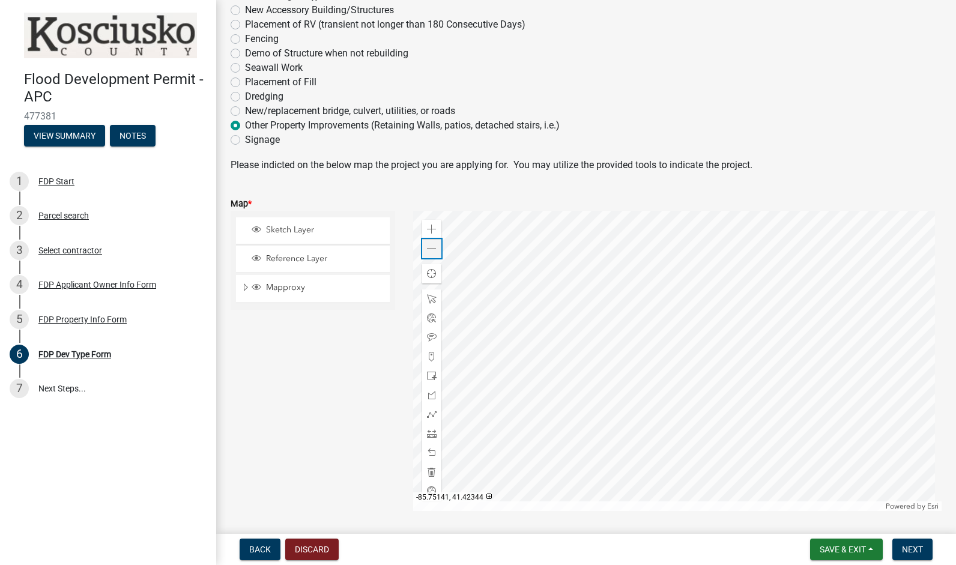
scroll to position [135, 0]
click at [427, 377] on span at bounding box center [432, 378] width 10 height 10
click at [427, 339] on span at bounding box center [432, 340] width 10 height 10
click at [426, 332] on div at bounding box center [431, 339] width 19 height 19
click at [438, 341] on div at bounding box center [431, 339] width 19 height 19
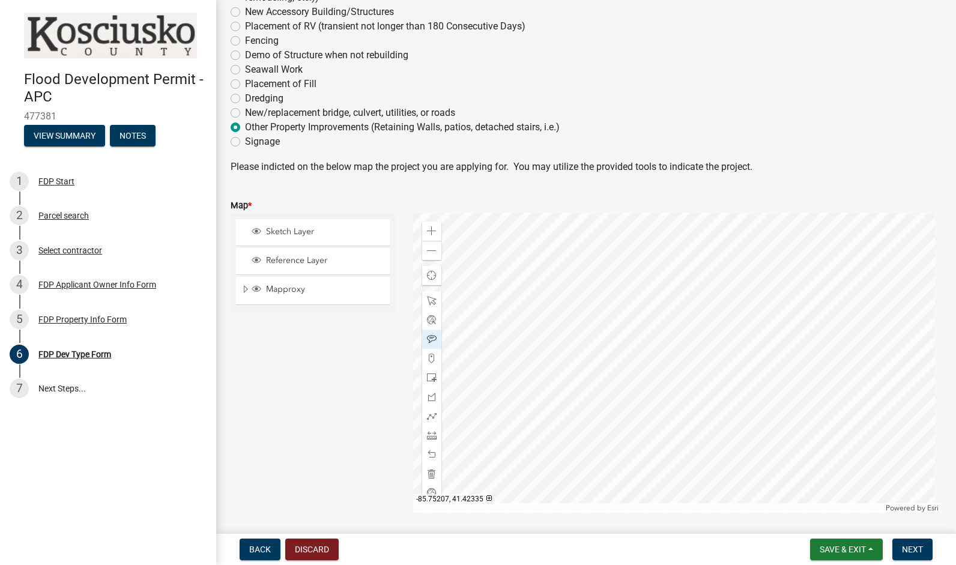
click at [431, 338] on span at bounding box center [432, 340] width 10 height 10
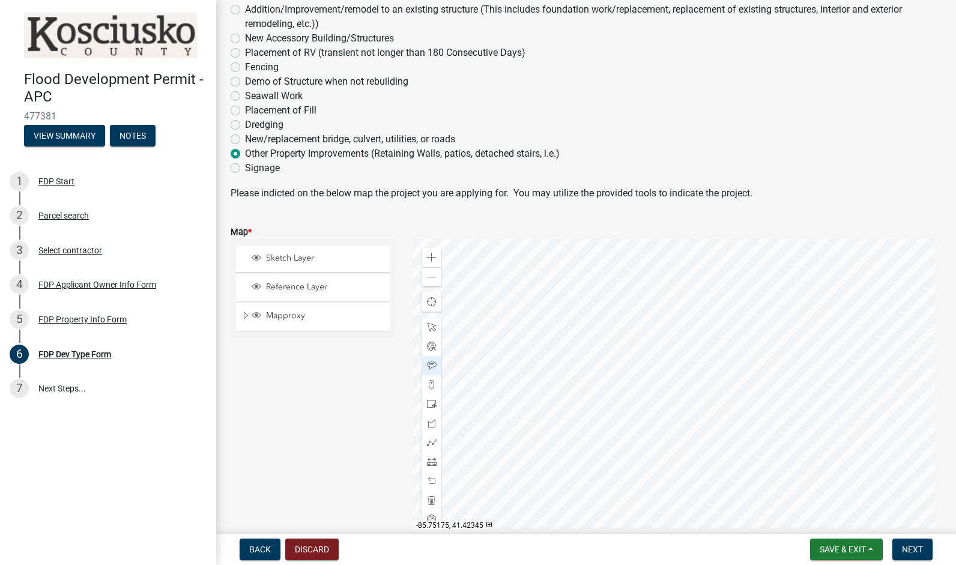
scroll to position [108, 0]
click at [432, 363] on span at bounding box center [432, 366] width 10 height 10
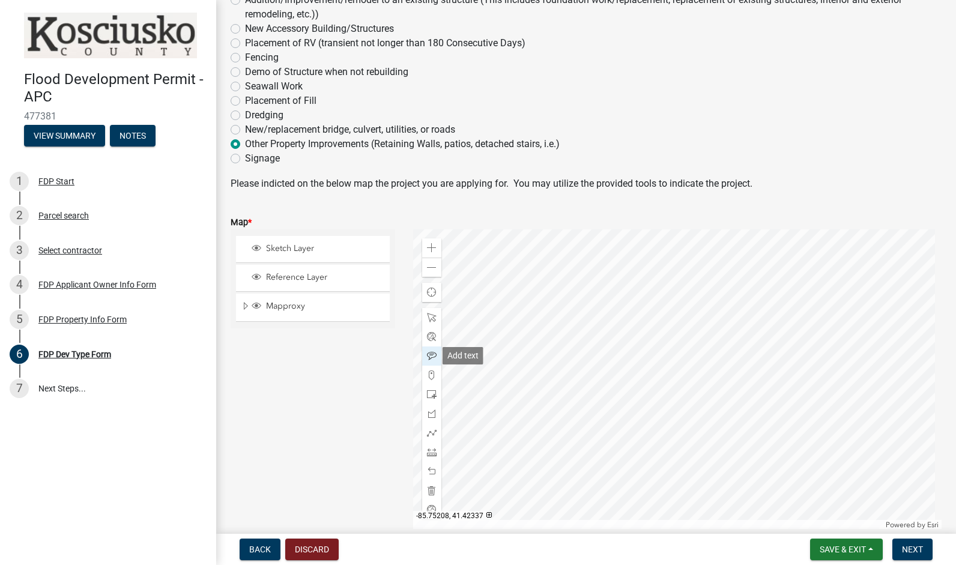
click at [434, 353] on div at bounding box center [431, 356] width 19 height 19
click at [620, 290] on div at bounding box center [677, 379] width 529 height 300
click at [831, 547] on span "Save & Exit" at bounding box center [843, 550] width 46 height 10
click at [836, 488] on button "Save" at bounding box center [835, 489] width 96 height 29
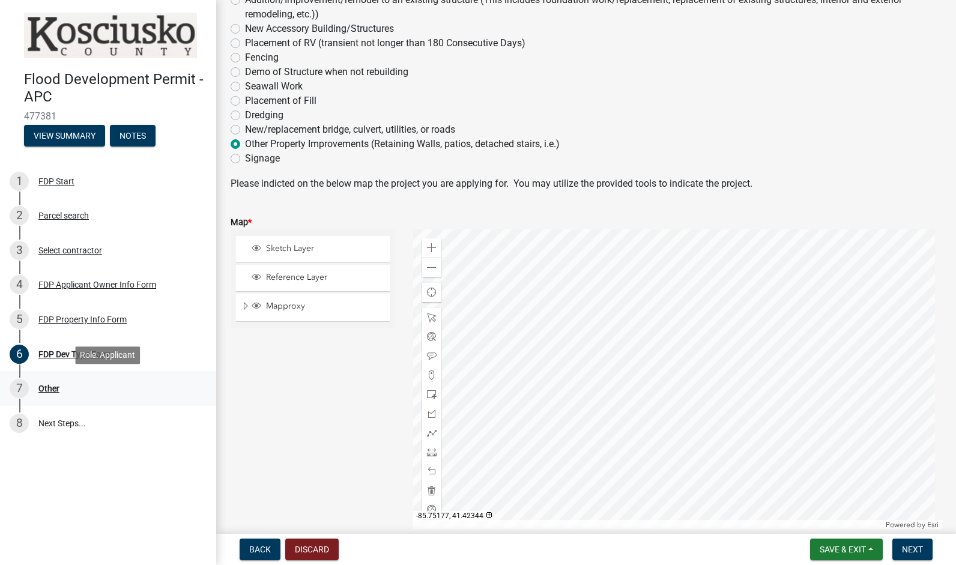
click at [107, 389] on div "7 Other" at bounding box center [103, 388] width 187 height 19
click at [92, 421] on link "8 Next Steps..." at bounding box center [108, 423] width 216 height 35
click at [92, 420] on link "8 Next Steps..." at bounding box center [108, 423] width 216 height 35
click at [903, 553] on span "Next" at bounding box center [912, 550] width 21 height 10
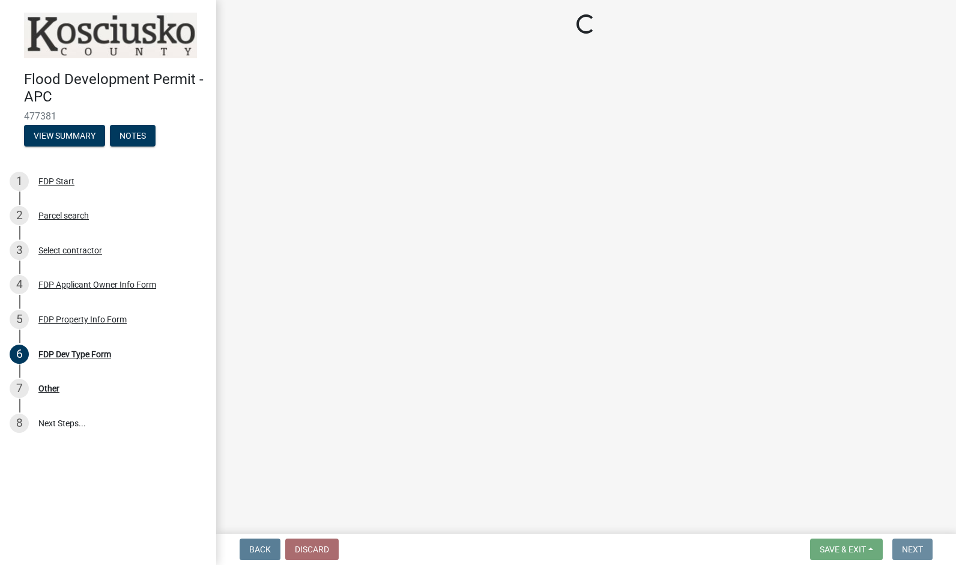
scroll to position [0, 0]
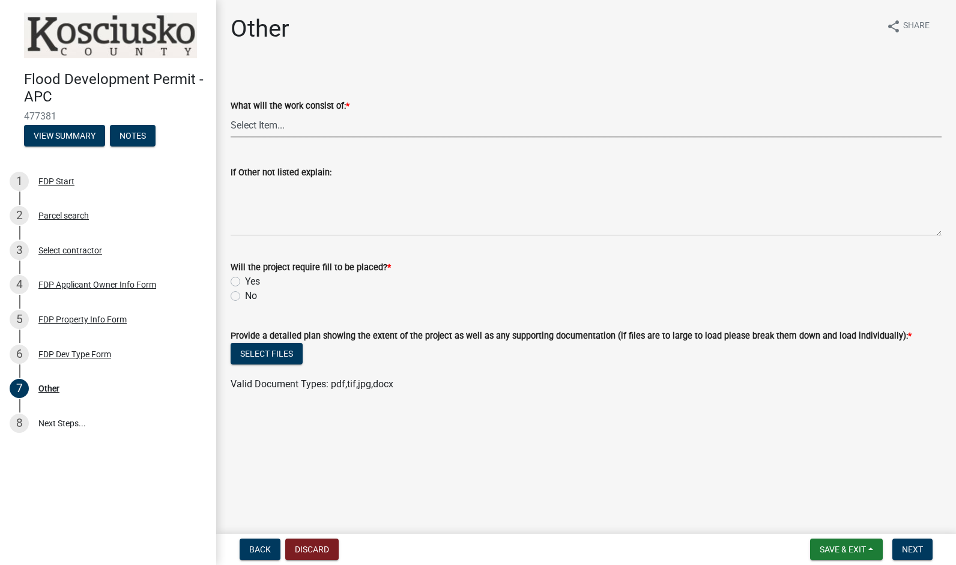
click at [347, 124] on select "Select Item... Signage Retaining Wall Patios/Platforms Stairs Other not Listed" at bounding box center [586, 125] width 711 height 25
click at [231, 113] on select "Select Item... Signage Retaining Wall Patios/Platforms Stairs Other not Listed" at bounding box center [586, 125] width 711 height 25
select select "ee21cfbc-0e32-4f21-8e7b-ab62415e13b5"
click at [334, 144] on wm-data-entity-input "What will the work consist of: * Select Item... Signage Retaining Wall Patios/P…" at bounding box center [586, 107] width 711 height 81
click at [333, 123] on select "Select Item... Signage Retaining Wall Patios/Platforms Stairs Other not Listed" at bounding box center [586, 125] width 711 height 25
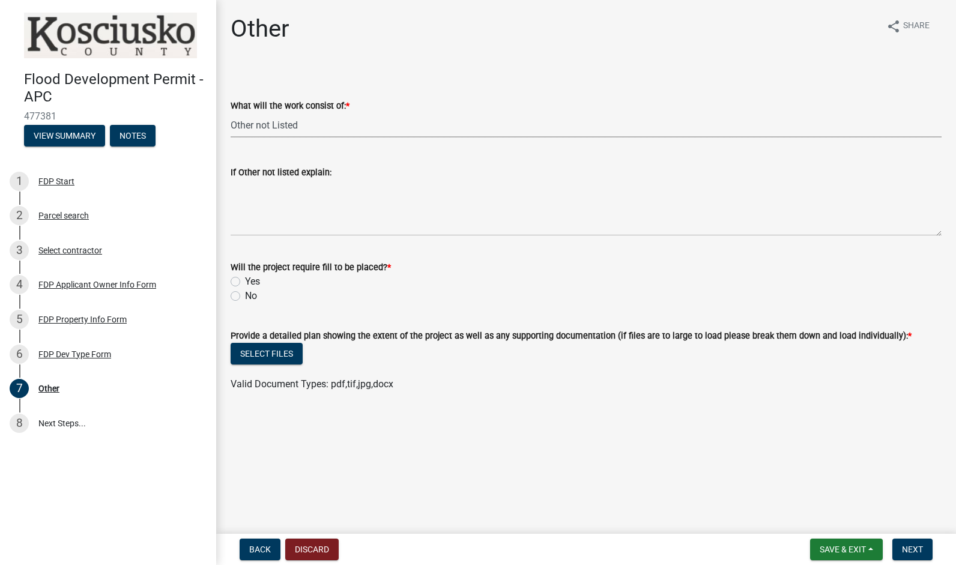
click at [231, 113] on select "Select Item... Signage Retaining Wall Patios/Platforms Stairs Other not Listed" at bounding box center [586, 125] width 711 height 25
click at [245, 172] on label "If Other not listed explain:" at bounding box center [281, 173] width 101 height 8
click at [245, 180] on textarea "If Other not listed explain:" at bounding box center [586, 208] width 711 height 56
click at [286, 225] on textarea "If Other not listed explain:" at bounding box center [586, 208] width 711 height 56
type textarea "d"
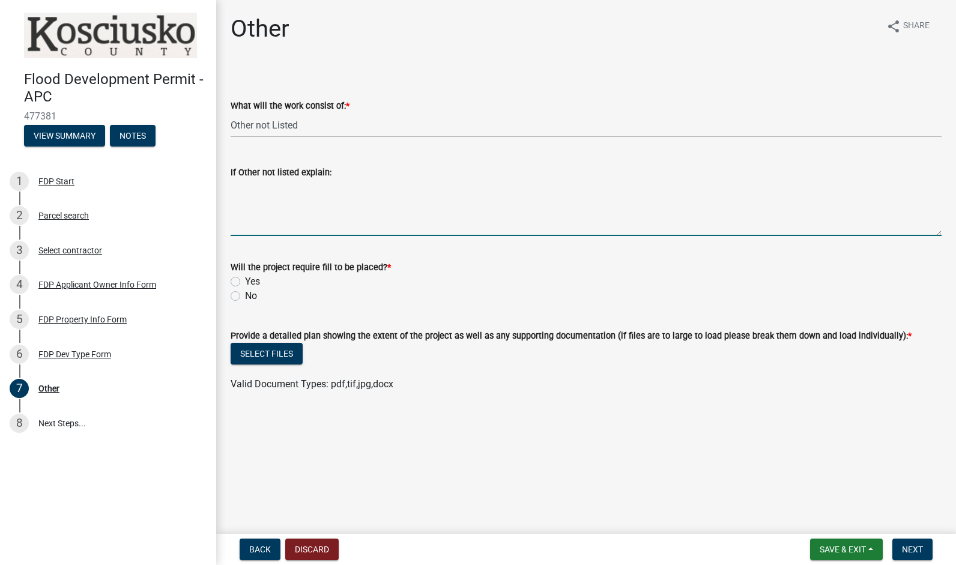
type textarea "e"
type textarea "deck with steps"
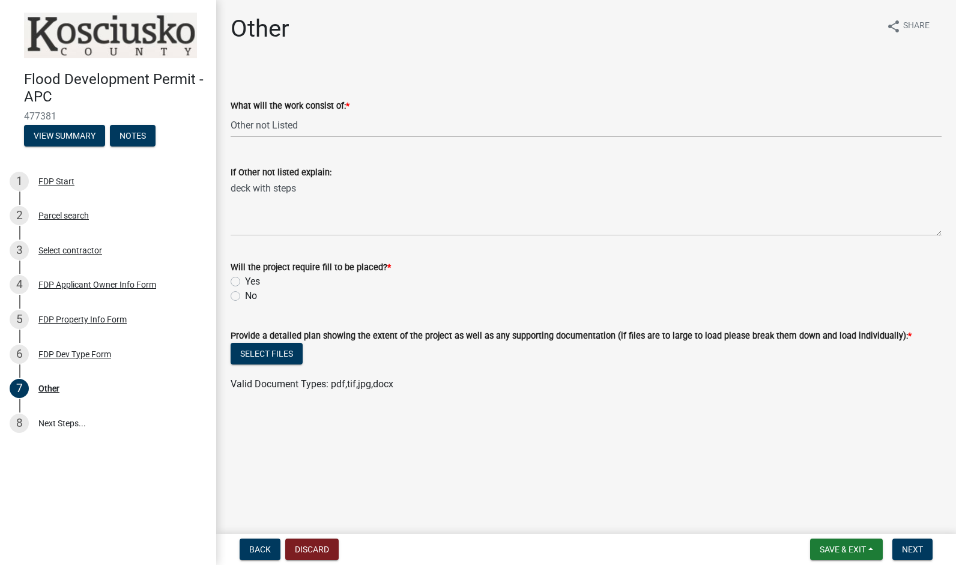
click at [245, 297] on label "No" at bounding box center [251, 296] width 12 height 14
click at [245, 297] on input "No" at bounding box center [249, 293] width 8 height 8
radio input "true"
click at [290, 357] on button "Select files" at bounding box center [267, 354] width 72 height 22
click at [255, 352] on button "Select files" at bounding box center [267, 354] width 72 height 22
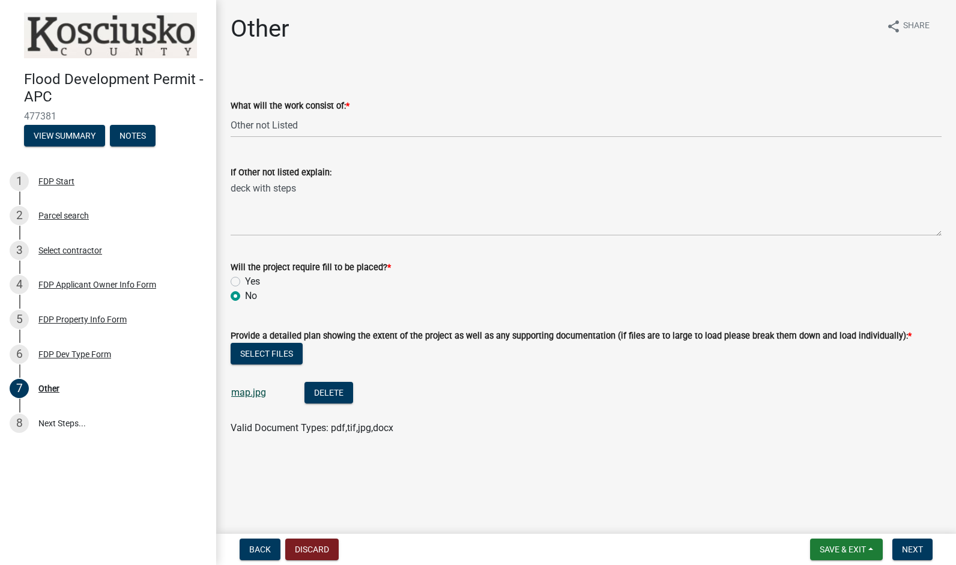
click at [258, 390] on link "map.jpg" at bounding box center [248, 392] width 35 height 11
click at [323, 176] on label "If Other not listed explain:" at bounding box center [281, 173] width 101 height 8
click at [323, 180] on textarea "deck with steps" at bounding box center [586, 208] width 711 height 56
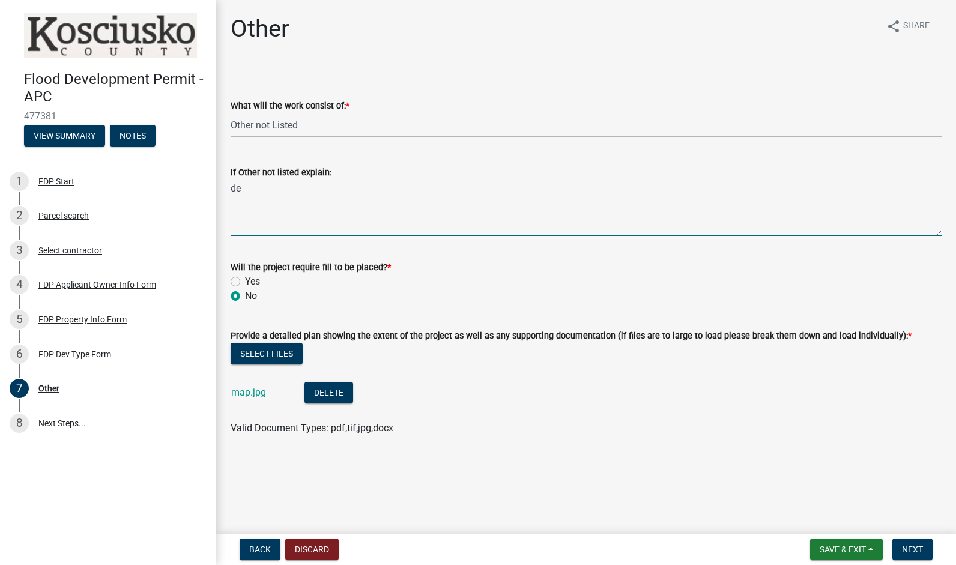
type textarea "d"
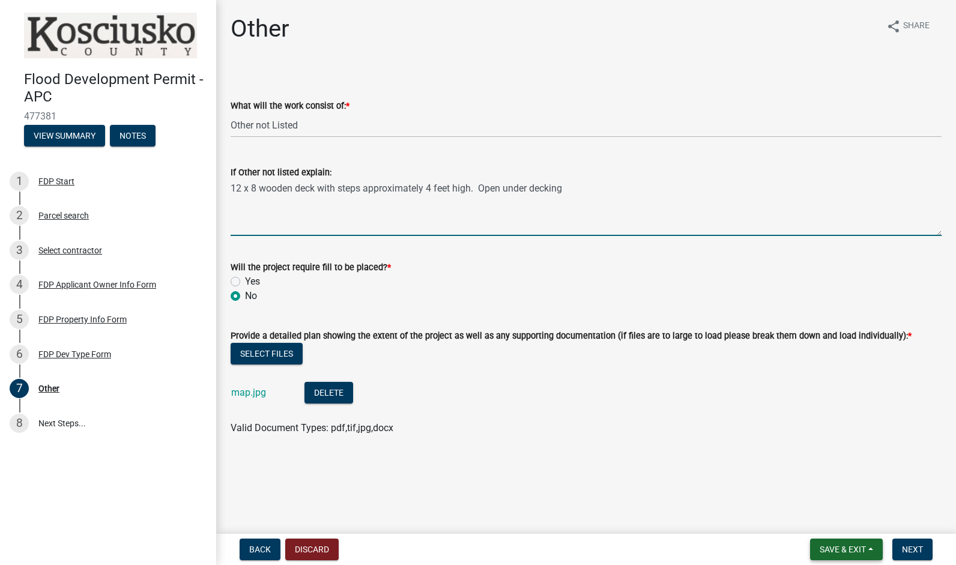
type textarea "12 x 8 wooden deck with steps approximately 4 feet high. Open under decking"
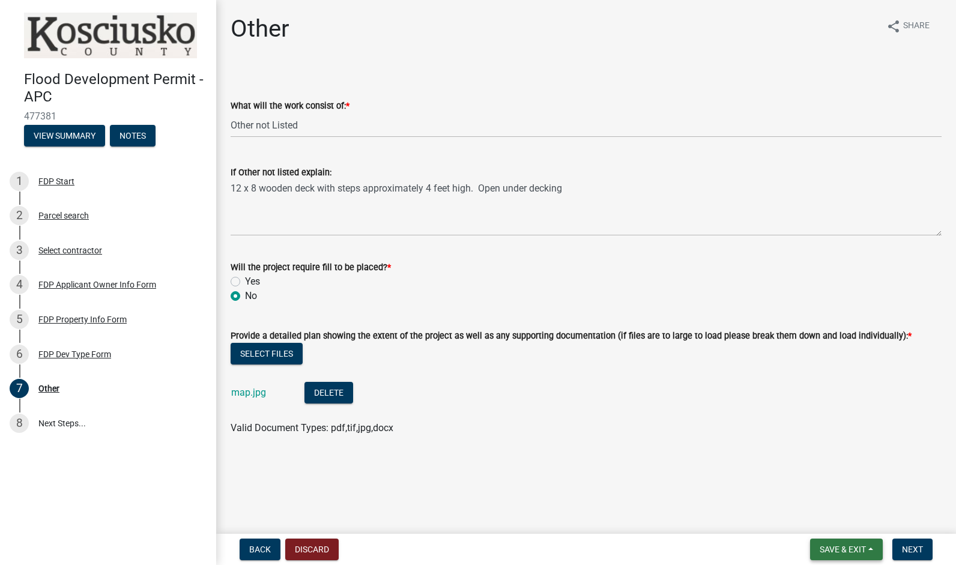
click at [855, 550] on span "Save & Exit" at bounding box center [843, 550] width 46 height 10
click at [825, 489] on button "Save" at bounding box center [835, 489] width 96 height 29
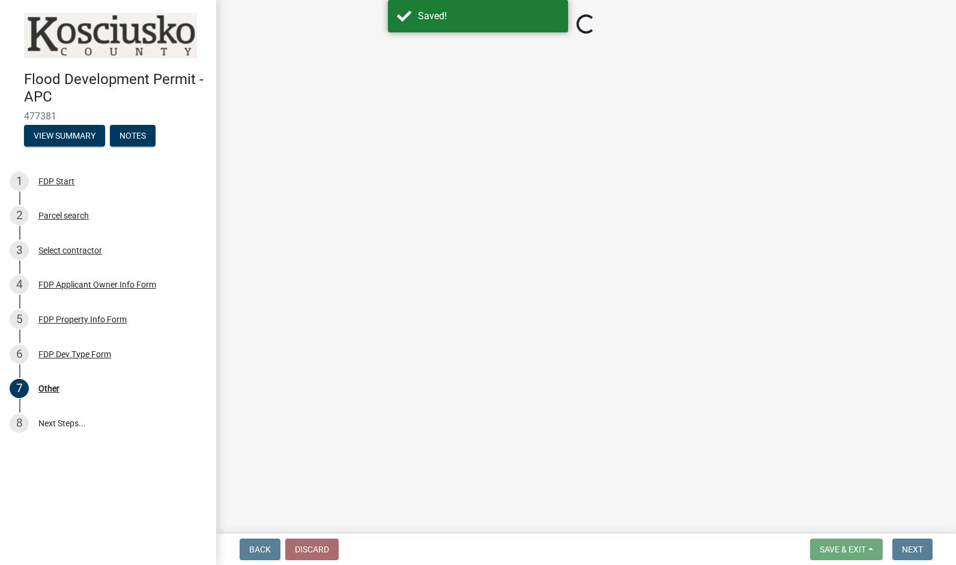
select select "ee21cfbc-0e32-4f21-8e7b-ab62415e13b5"
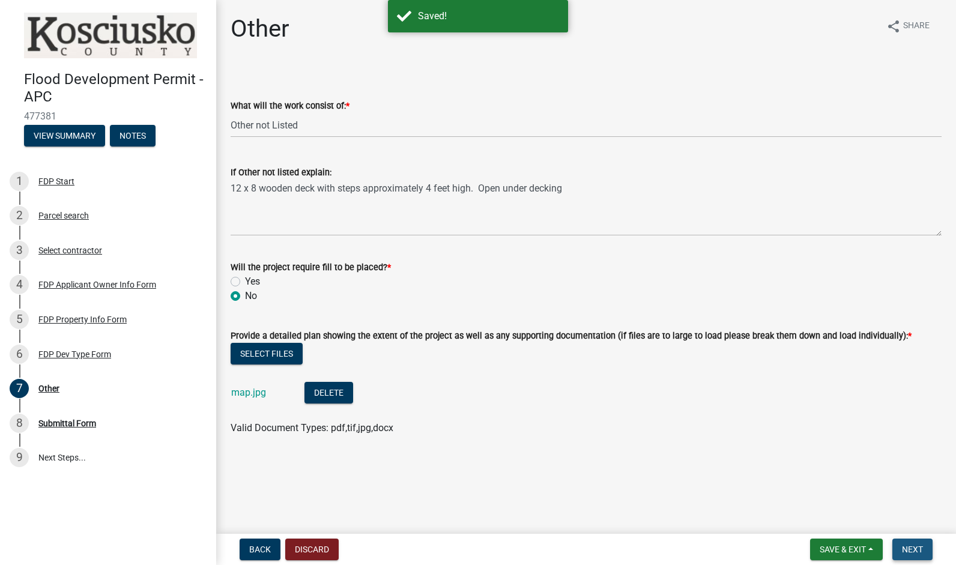
click at [911, 540] on button "Next" at bounding box center [913, 550] width 40 height 22
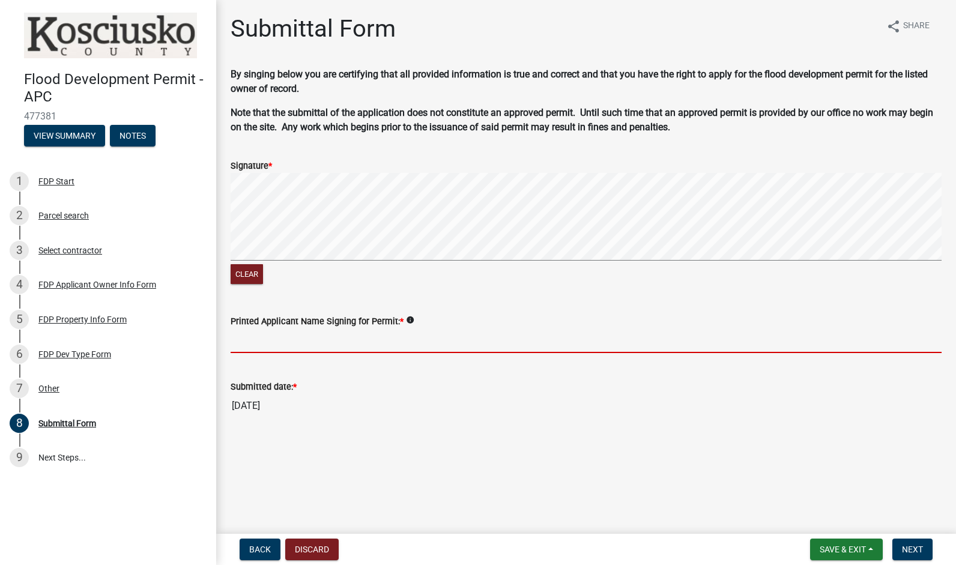
click at [253, 344] on input "Printed Applicant Name Signing for Permit: *" at bounding box center [586, 341] width 711 height 25
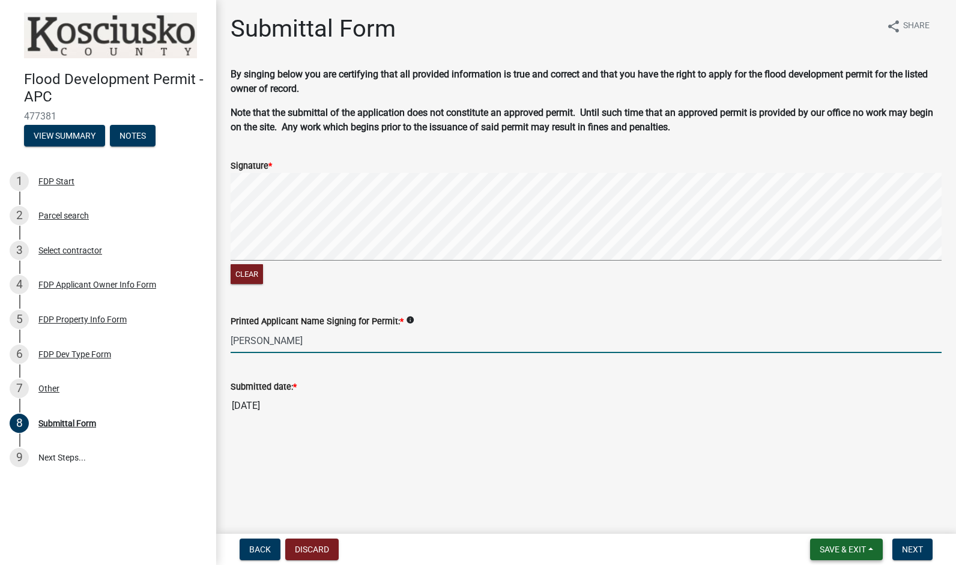
type input "[PERSON_NAME]"
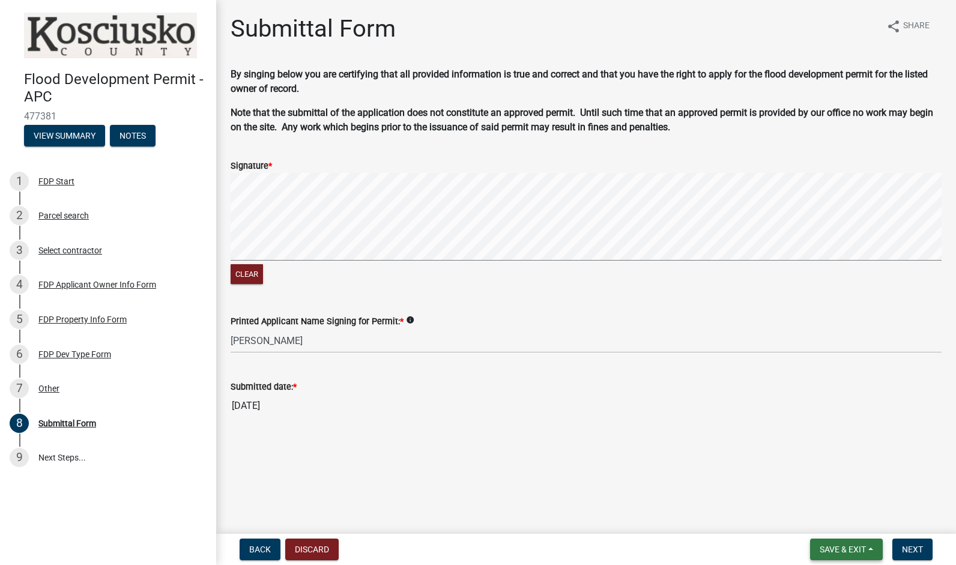
click at [865, 549] on span "Save & Exit" at bounding box center [843, 550] width 46 height 10
click at [846, 494] on button "Save" at bounding box center [835, 489] width 96 height 29
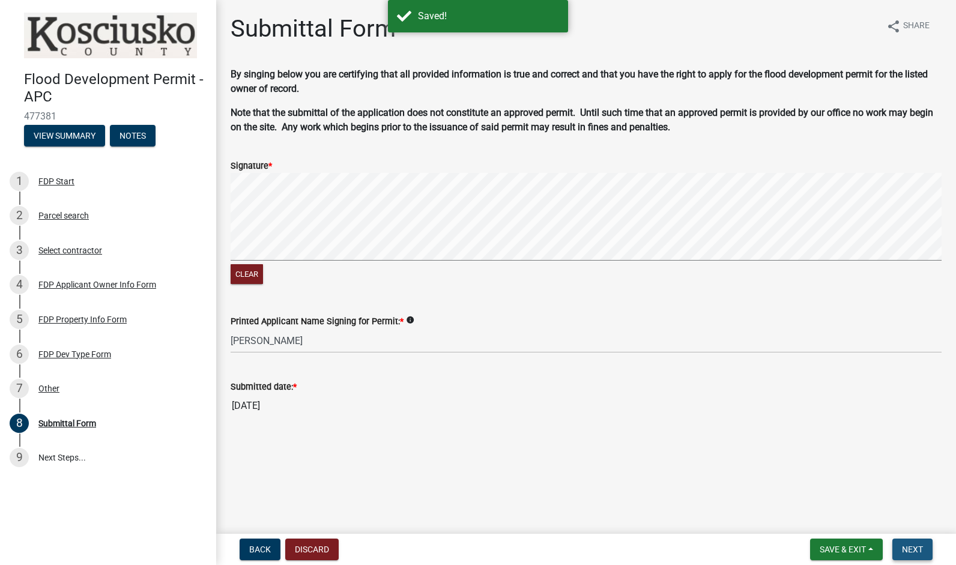
click at [923, 550] on span "Next" at bounding box center [912, 550] width 21 height 10
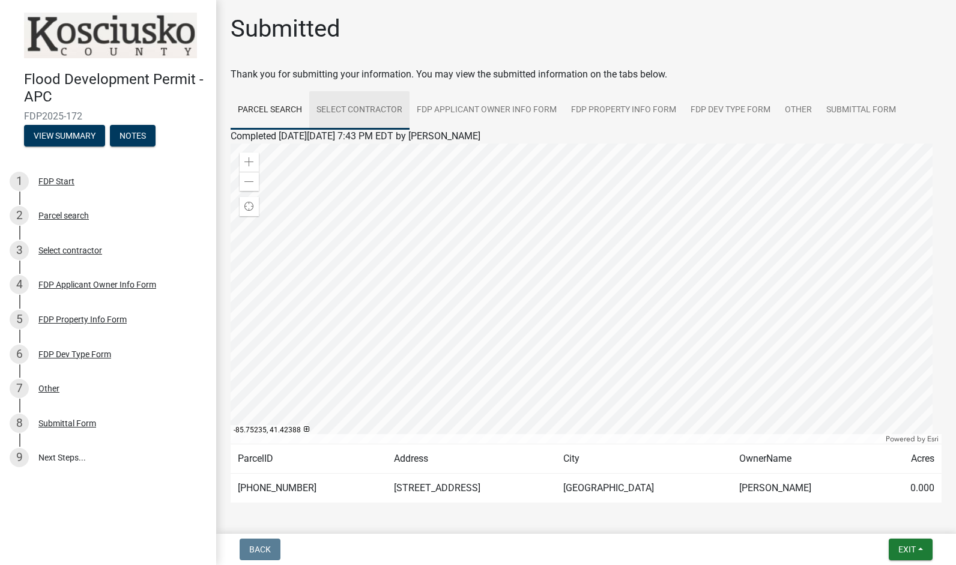
click at [359, 108] on link "Select contractor" at bounding box center [359, 110] width 100 height 38
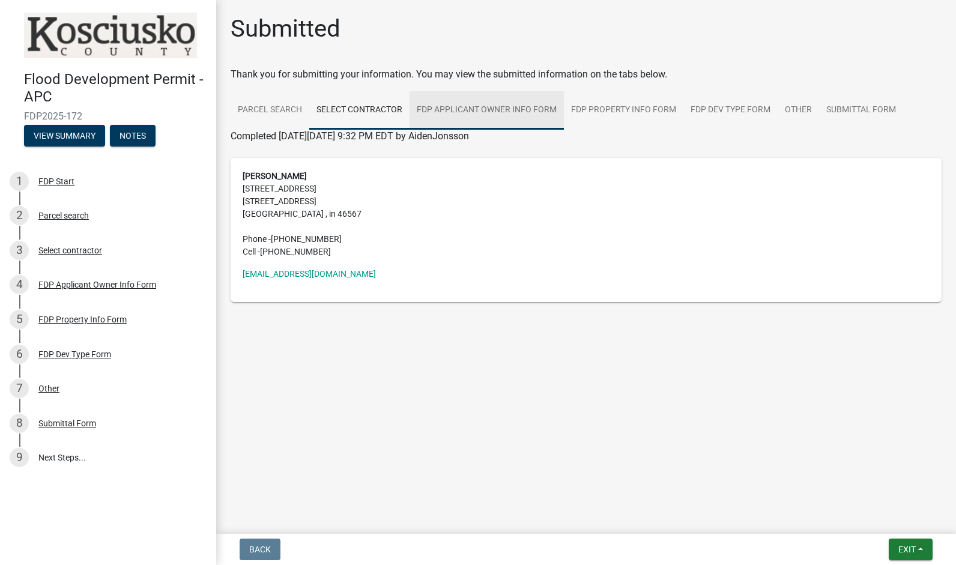
click at [453, 104] on link "FDP Applicant Owner Info Form" at bounding box center [487, 110] width 154 height 38
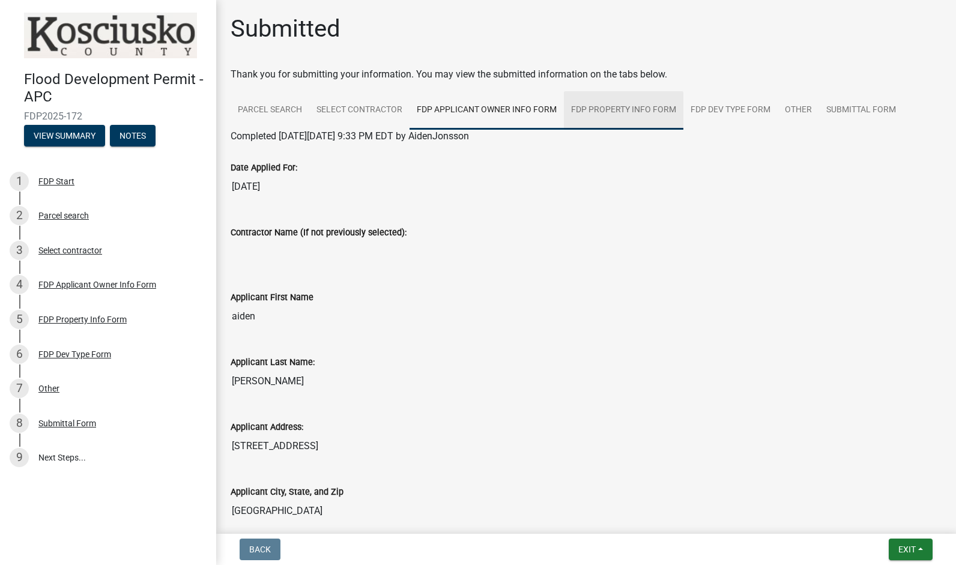
click at [597, 100] on link "FDP Property Info Form" at bounding box center [624, 110] width 120 height 38
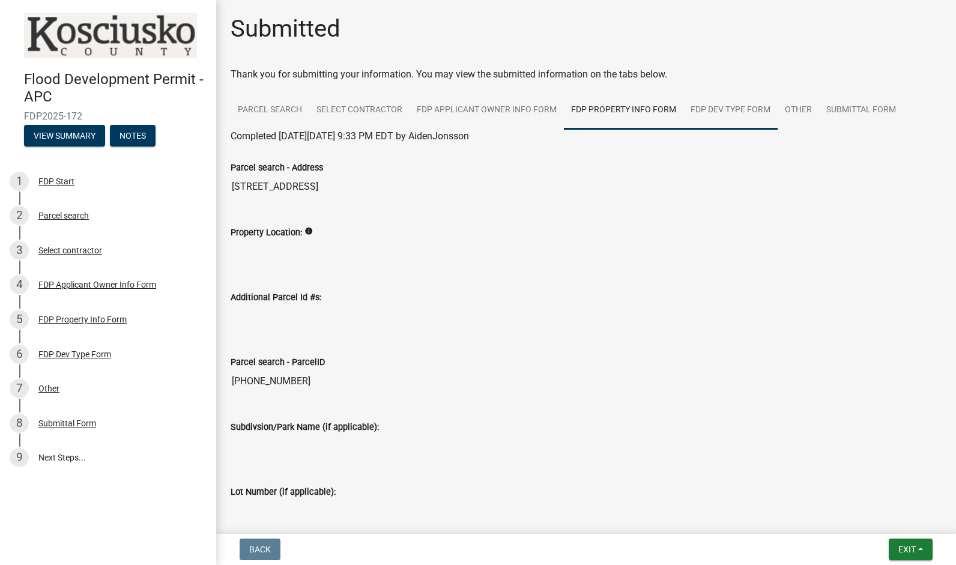
click at [715, 105] on link "FDP Dev Type Form" at bounding box center [731, 110] width 94 height 38
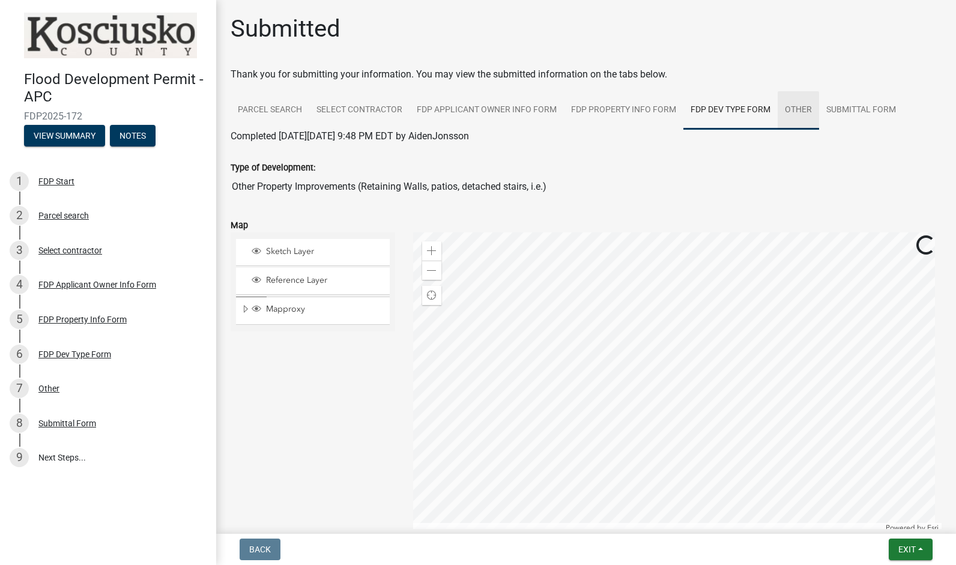
click at [785, 105] on link "Other" at bounding box center [798, 110] width 41 height 38
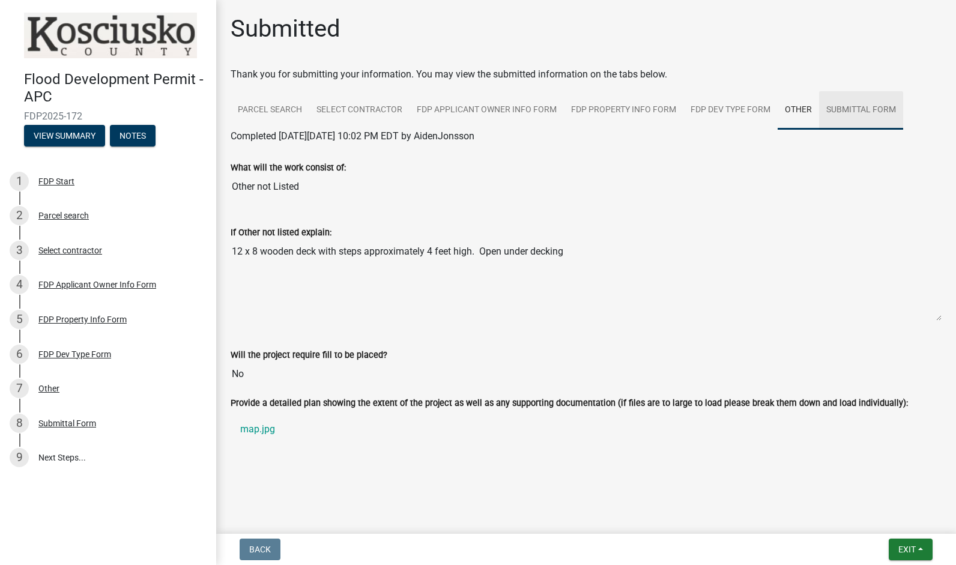
click at [855, 112] on link "Submittal Form" at bounding box center [861, 110] width 84 height 38
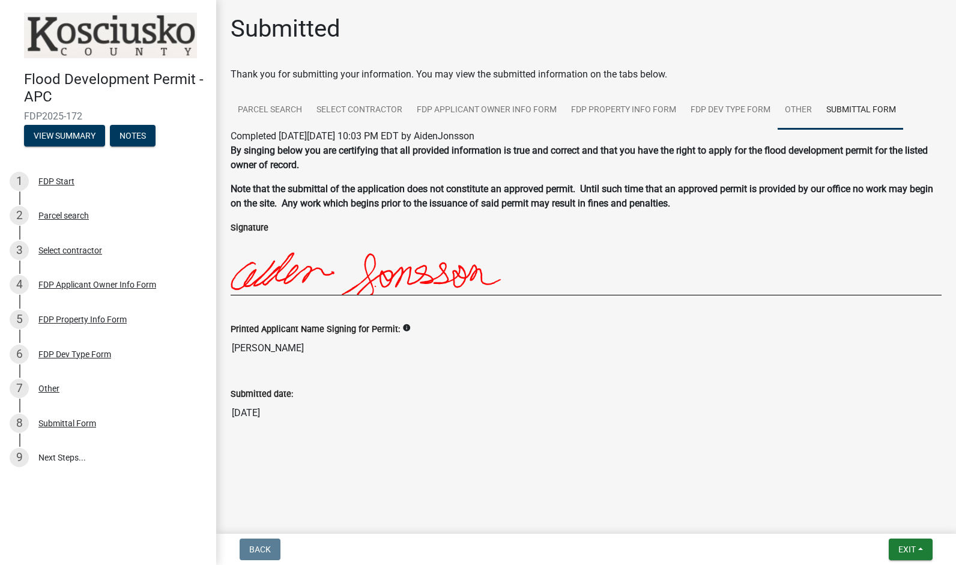
click at [814, 112] on link "Other" at bounding box center [798, 110] width 41 height 38
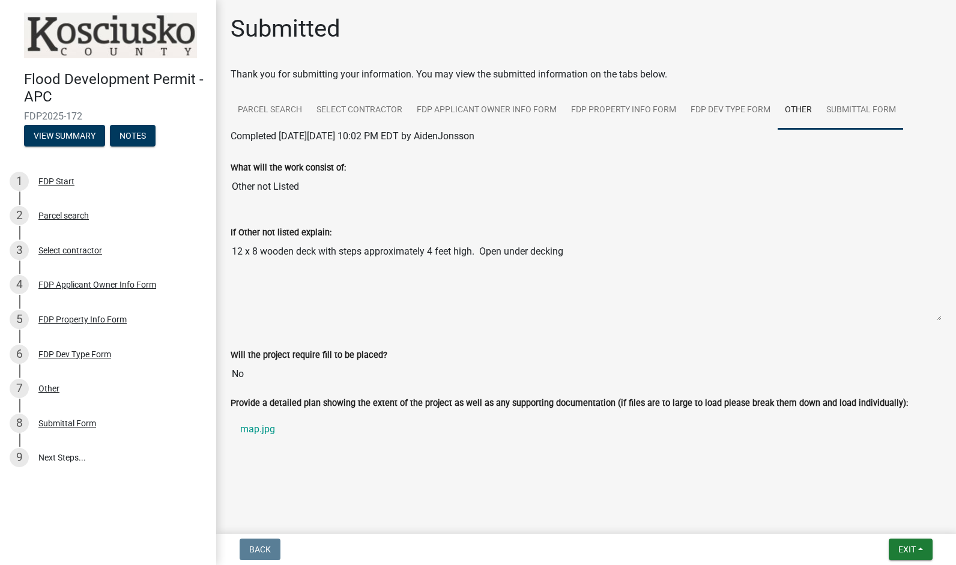
click at [859, 115] on link "Submittal Form" at bounding box center [861, 110] width 84 height 38
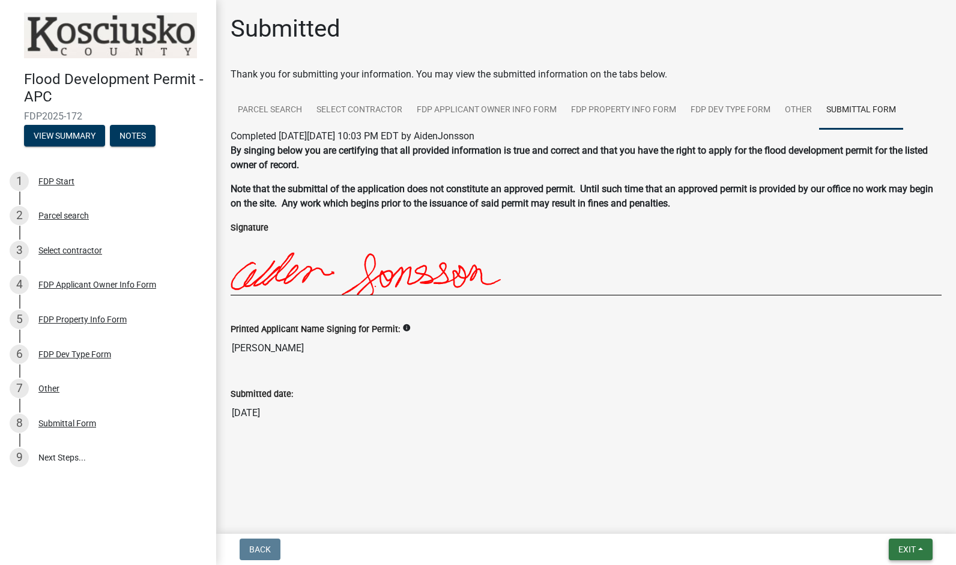
click at [920, 547] on button "Exit" at bounding box center [911, 550] width 44 height 22
click at [900, 517] on button "Save & Exit" at bounding box center [885, 518] width 96 height 29
